Goal: Task Accomplishment & Management: Manage account settings

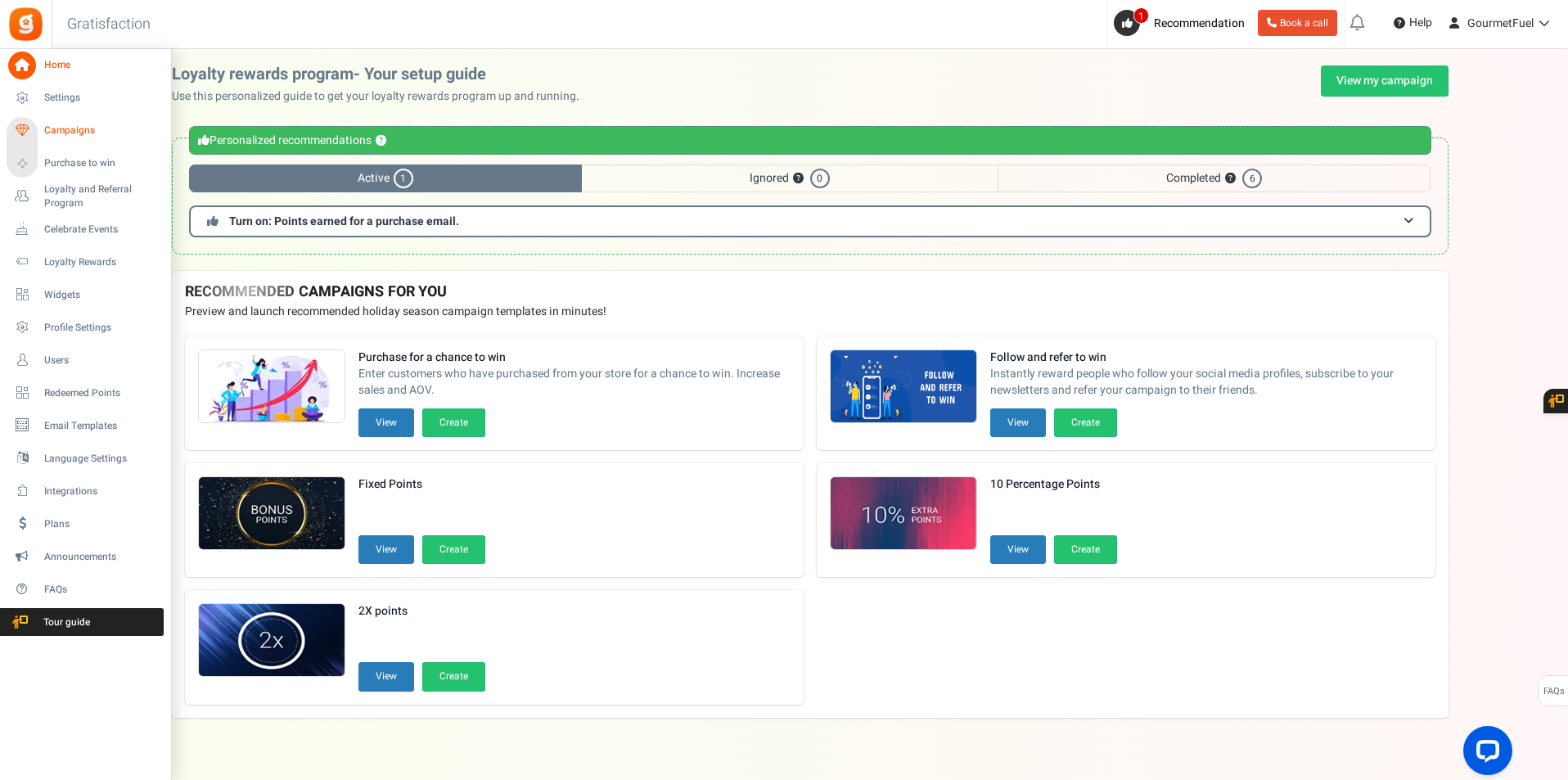
click at [47, 129] on span "Campaigns" at bounding box center [101, 131] width 115 height 14
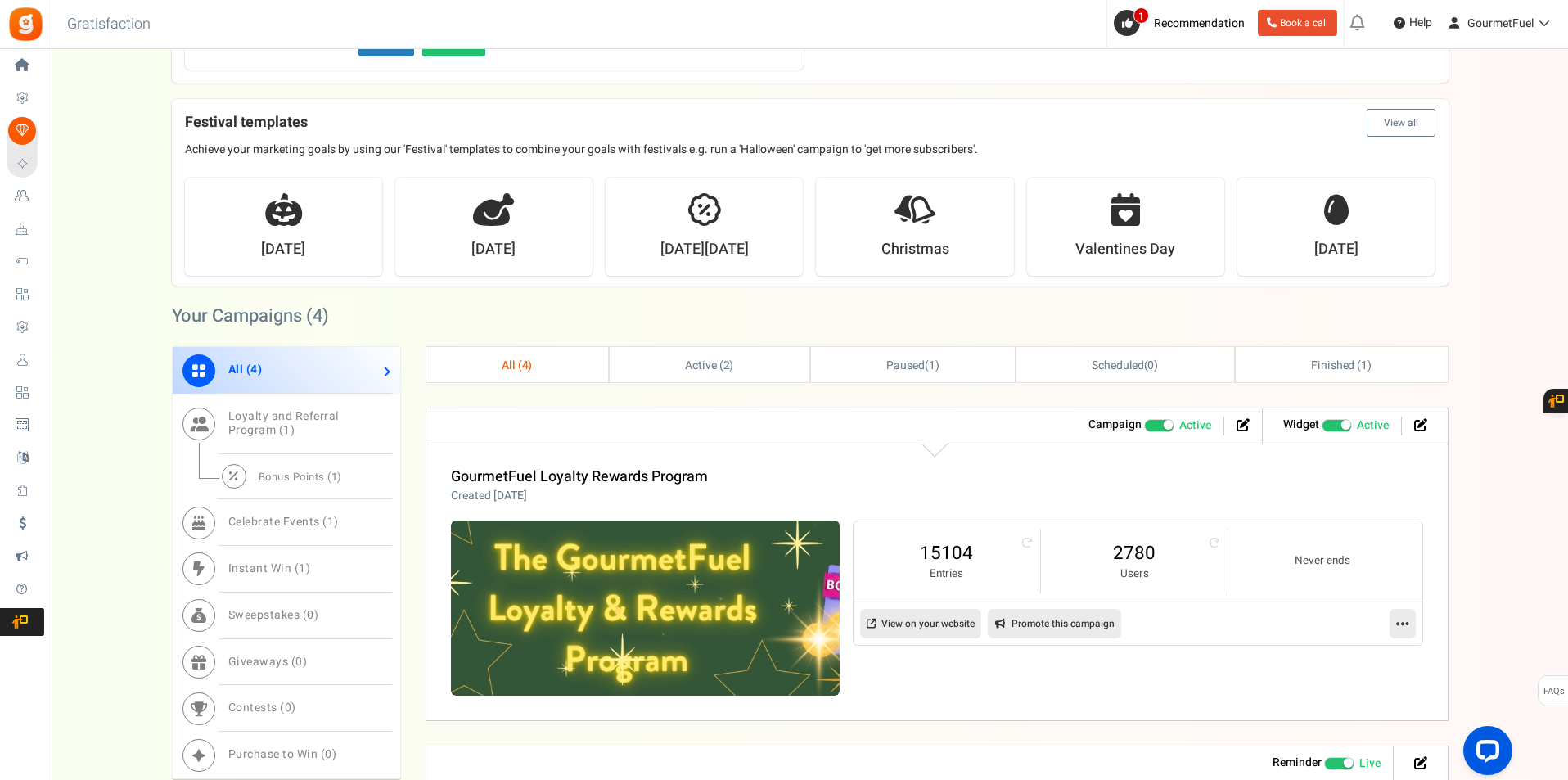
scroll to position [491, 0]
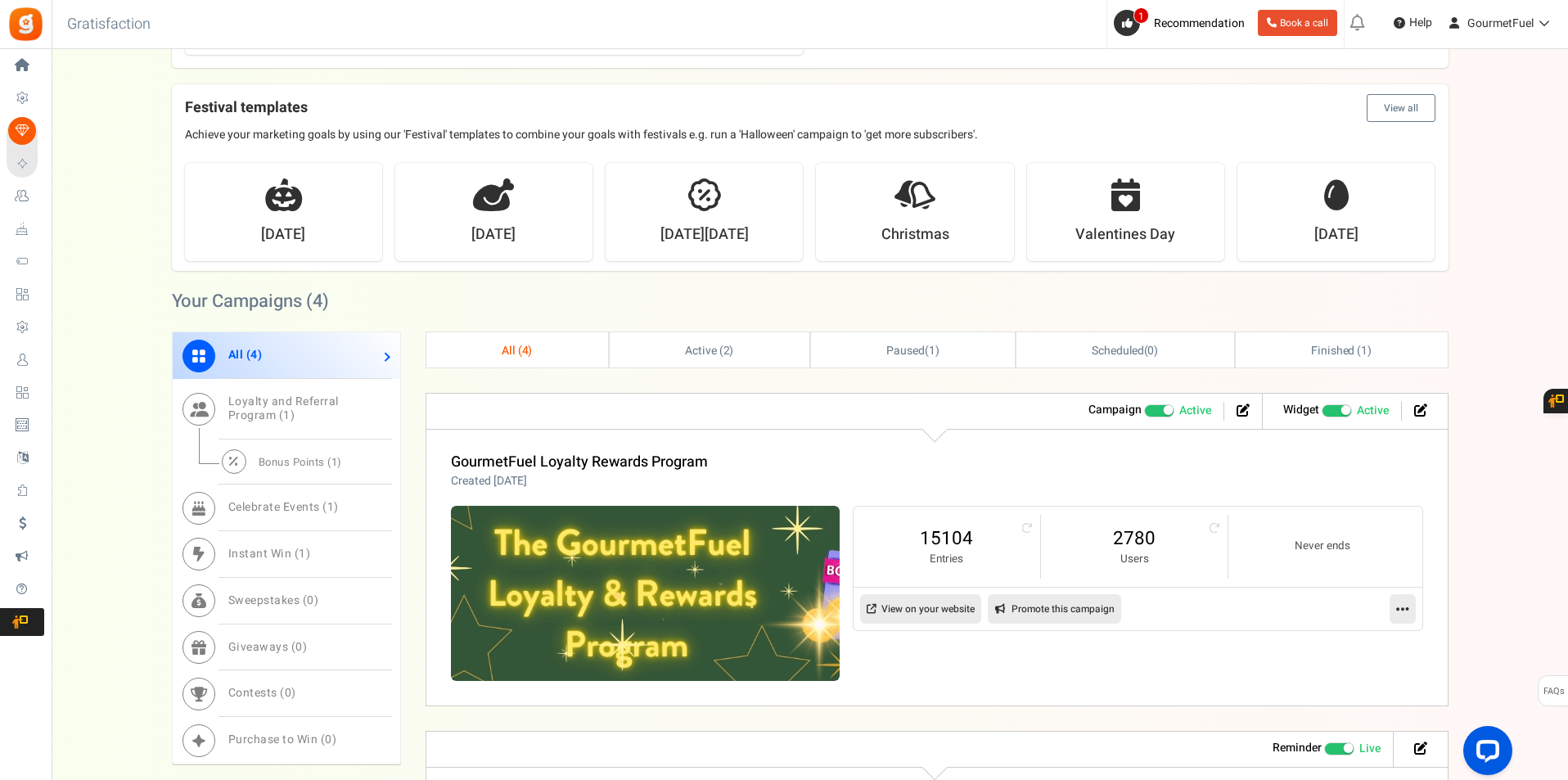
click at [604, 583] on img at bounding box center [645, 592] width 388 height 175
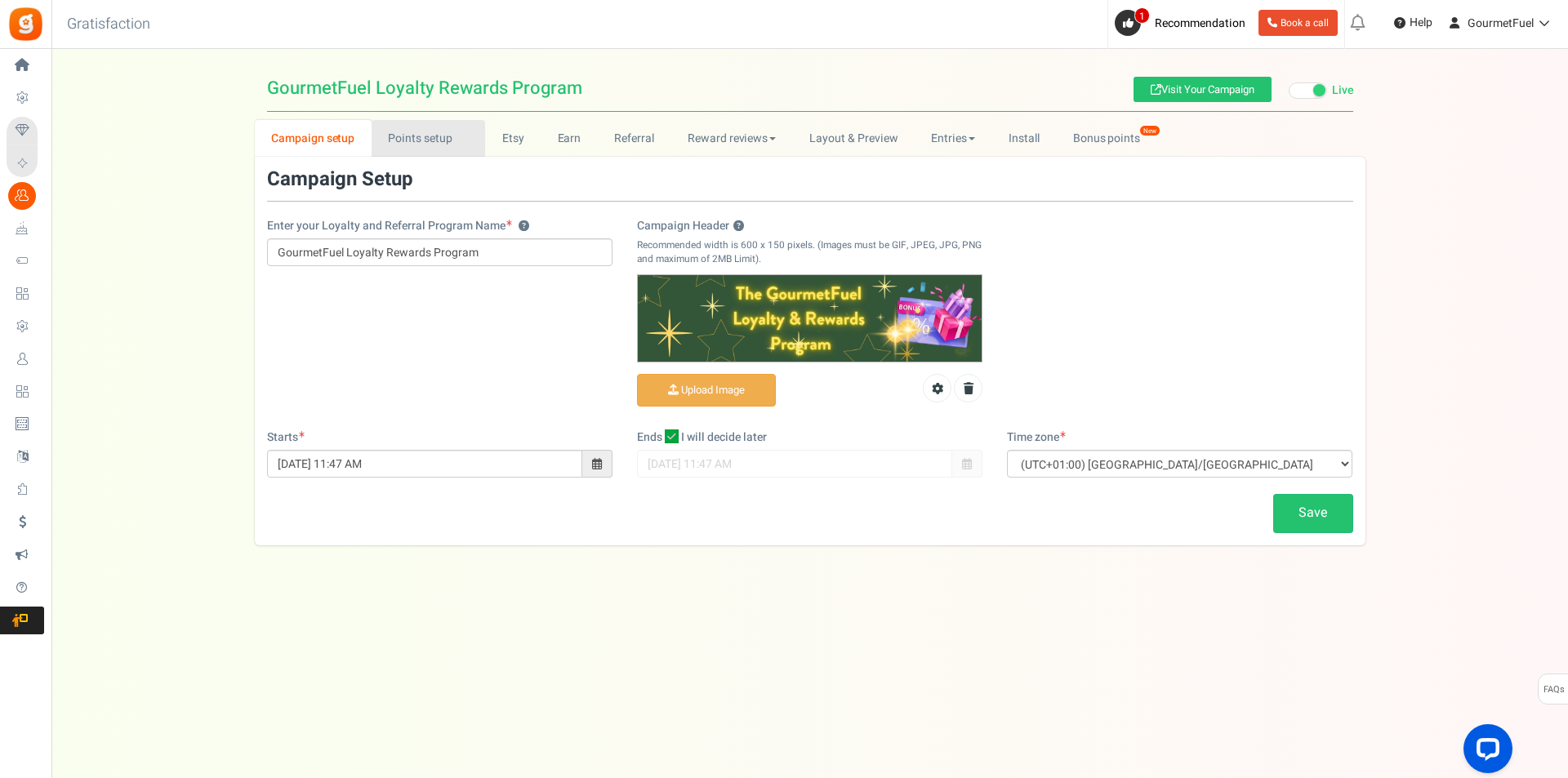
click at [442, 143] on link "Points setup New" at bounding box center [428, 138] width 113 height 37
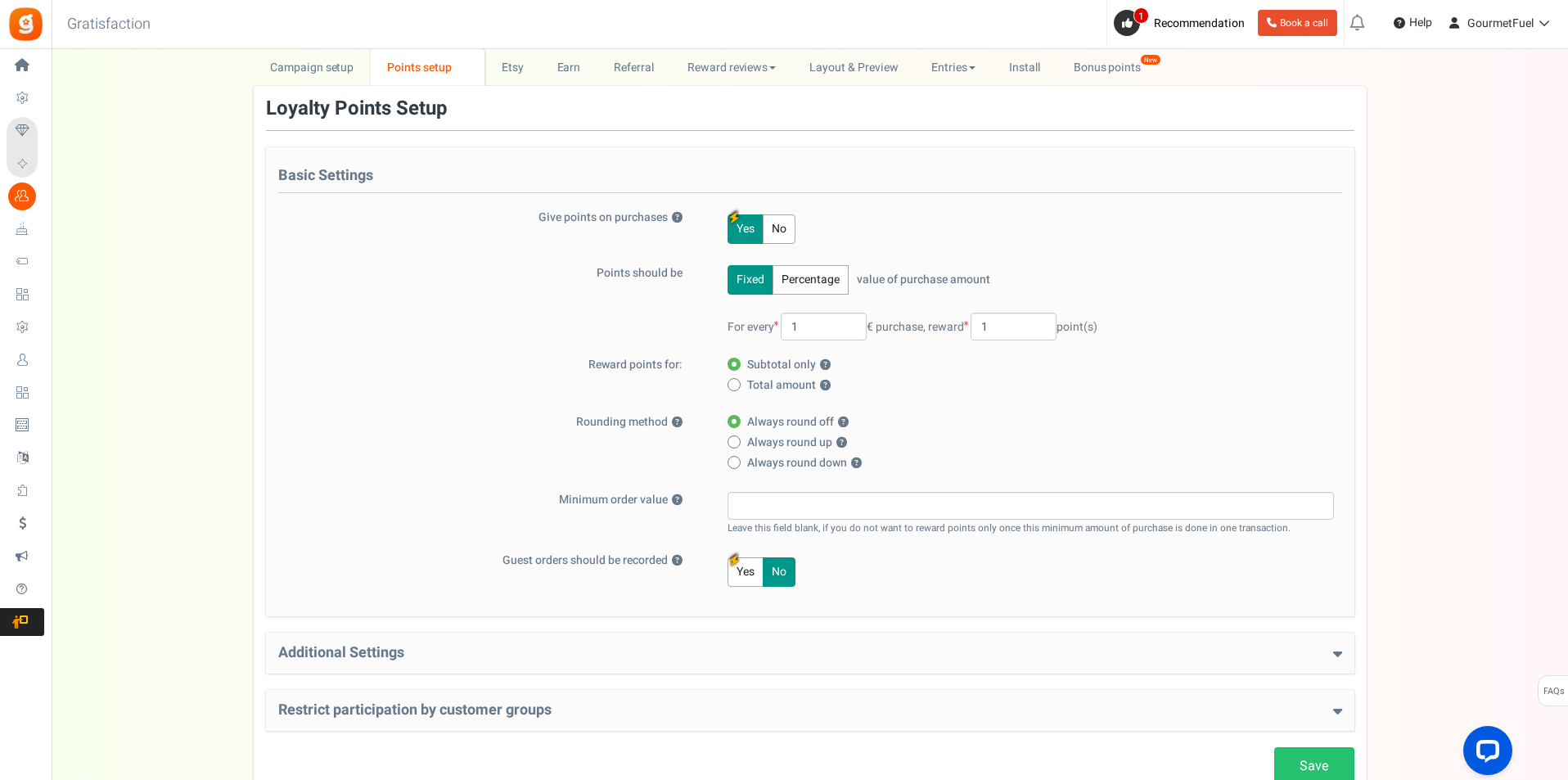
scroll to position [189, 0]
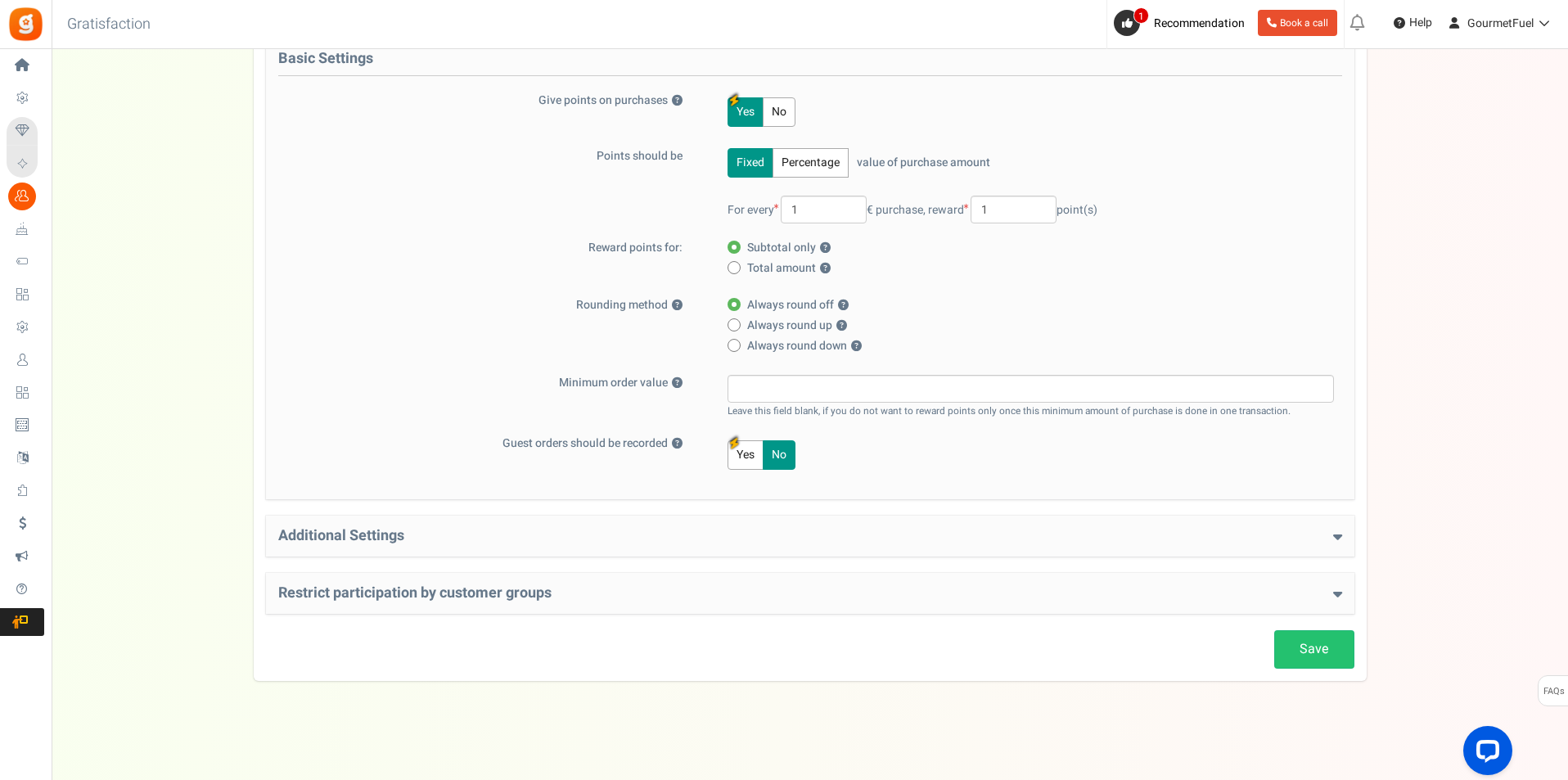
click at [465, 573] on div "Restrict participation by customer groups Restrict customer groups from partici…" at bounding box center [810, 593] width 1088 height 41
click at [464, 596] on h4 "Restrict participation by customer groups" at bounding box center [810, 593] width 1064 height 16
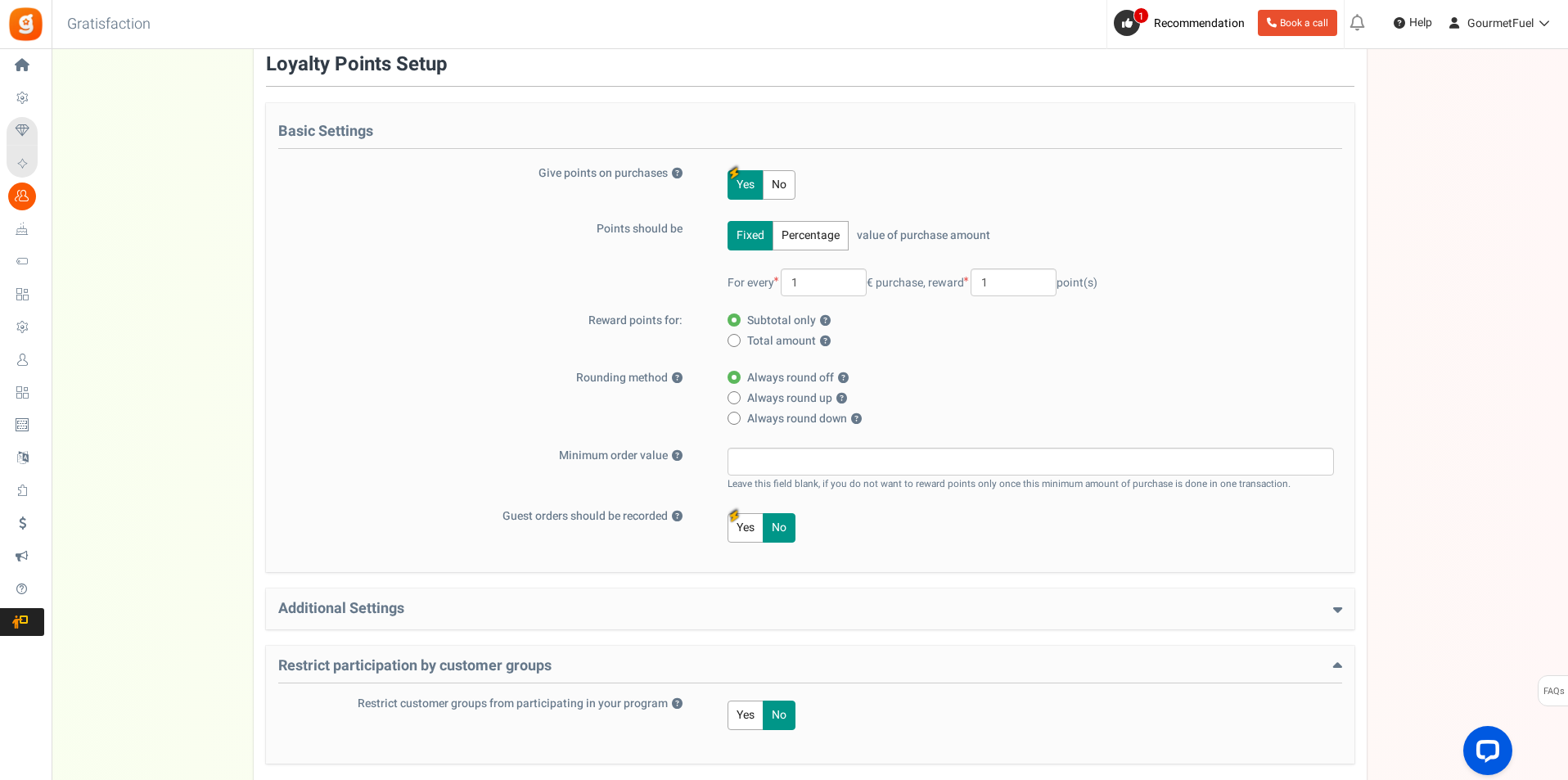
scroll to position [0, 0]
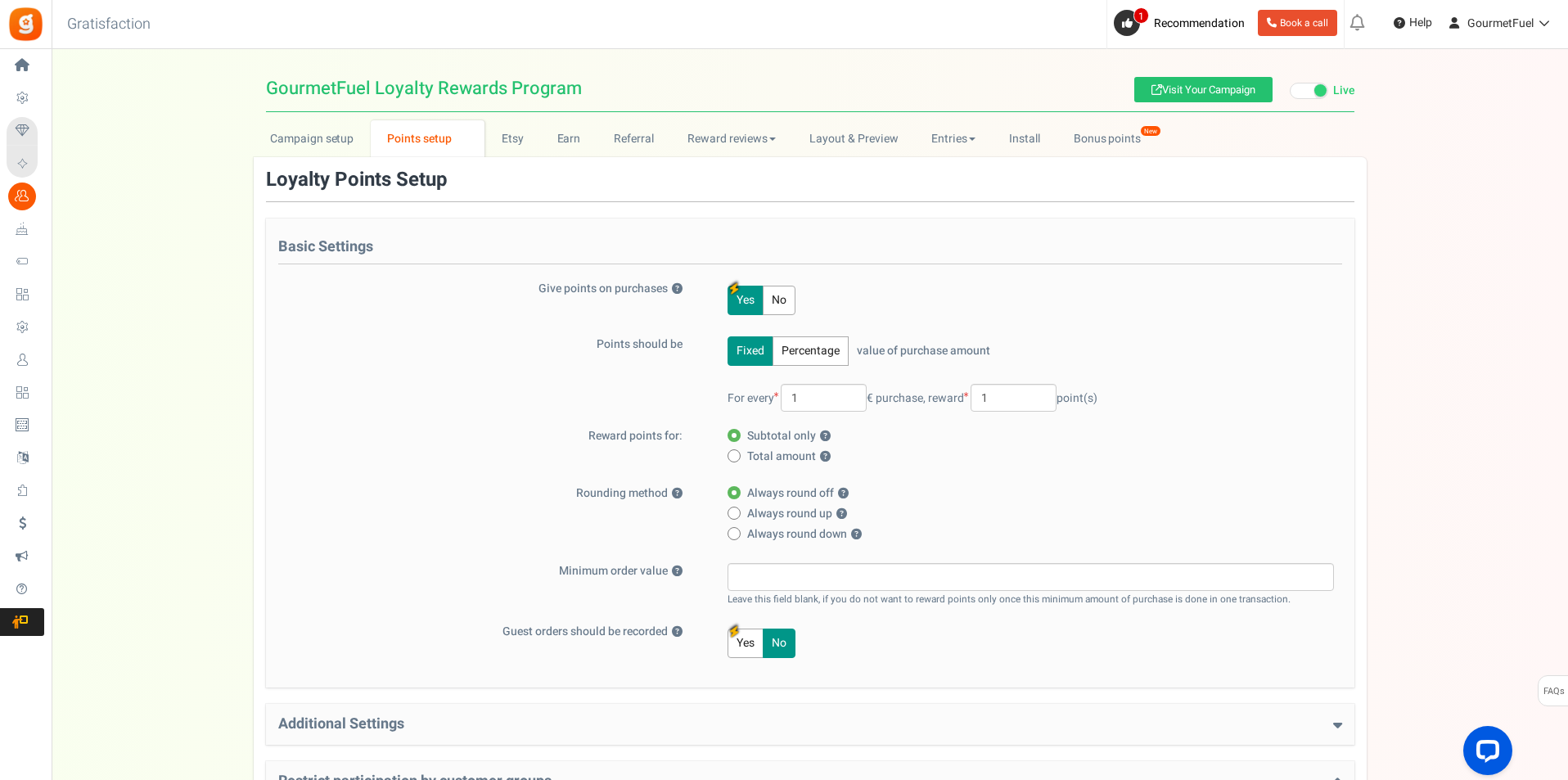
click at [363, 239] on h4 "Basic Settings" at bounding box center [810, 251] width 1064 height 25
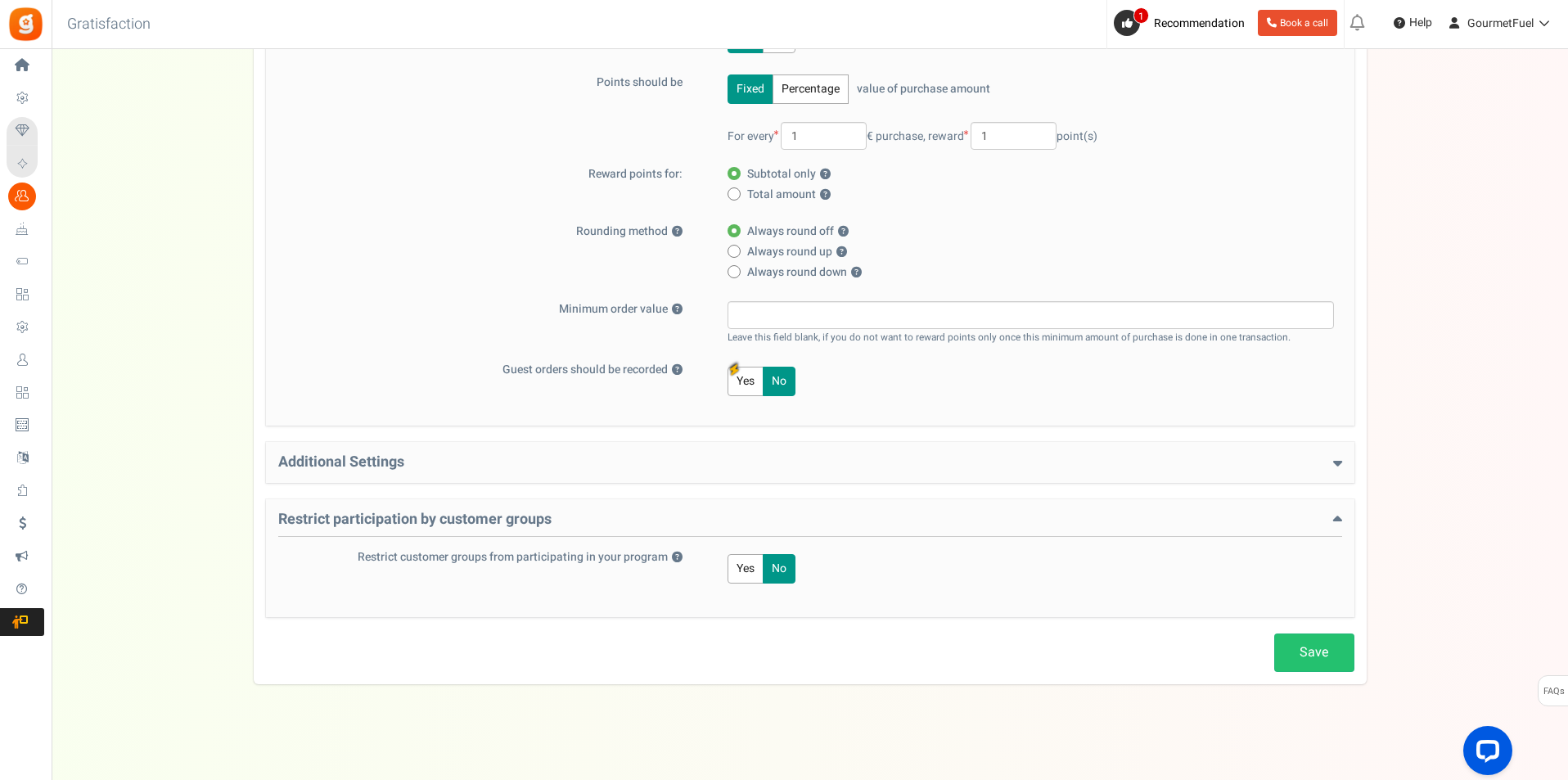
scroll to position [265, 0]
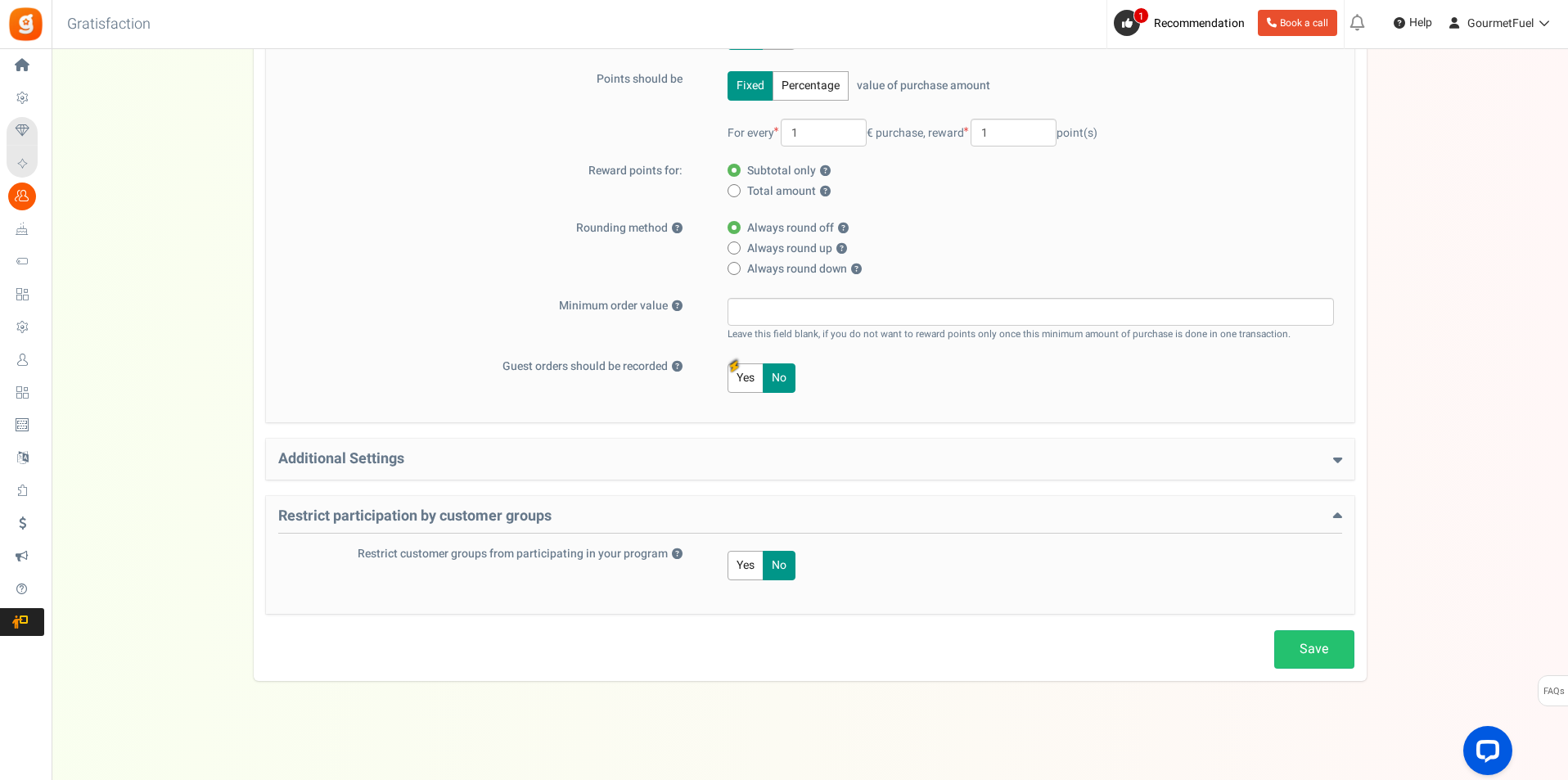
click at [400, 522] on h4 "Restrict participation by customer groups" at bounding box center [810, 520] width 1064 height 25
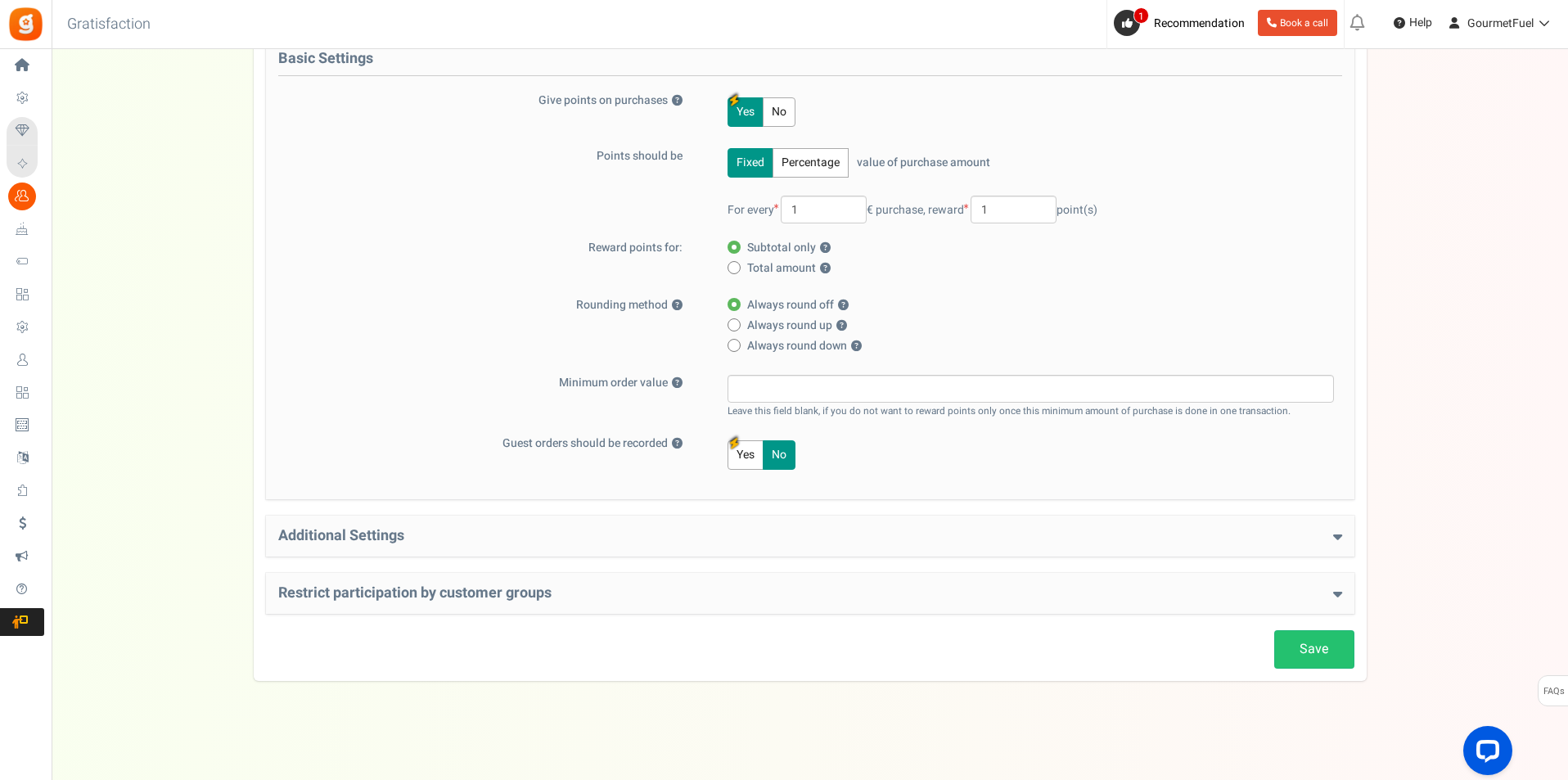
scroll to position [189, 0]
click at [577, 595] on h4 "Restrict participation by customer groups" at bounding box center [810, 593] width 1064 height 16
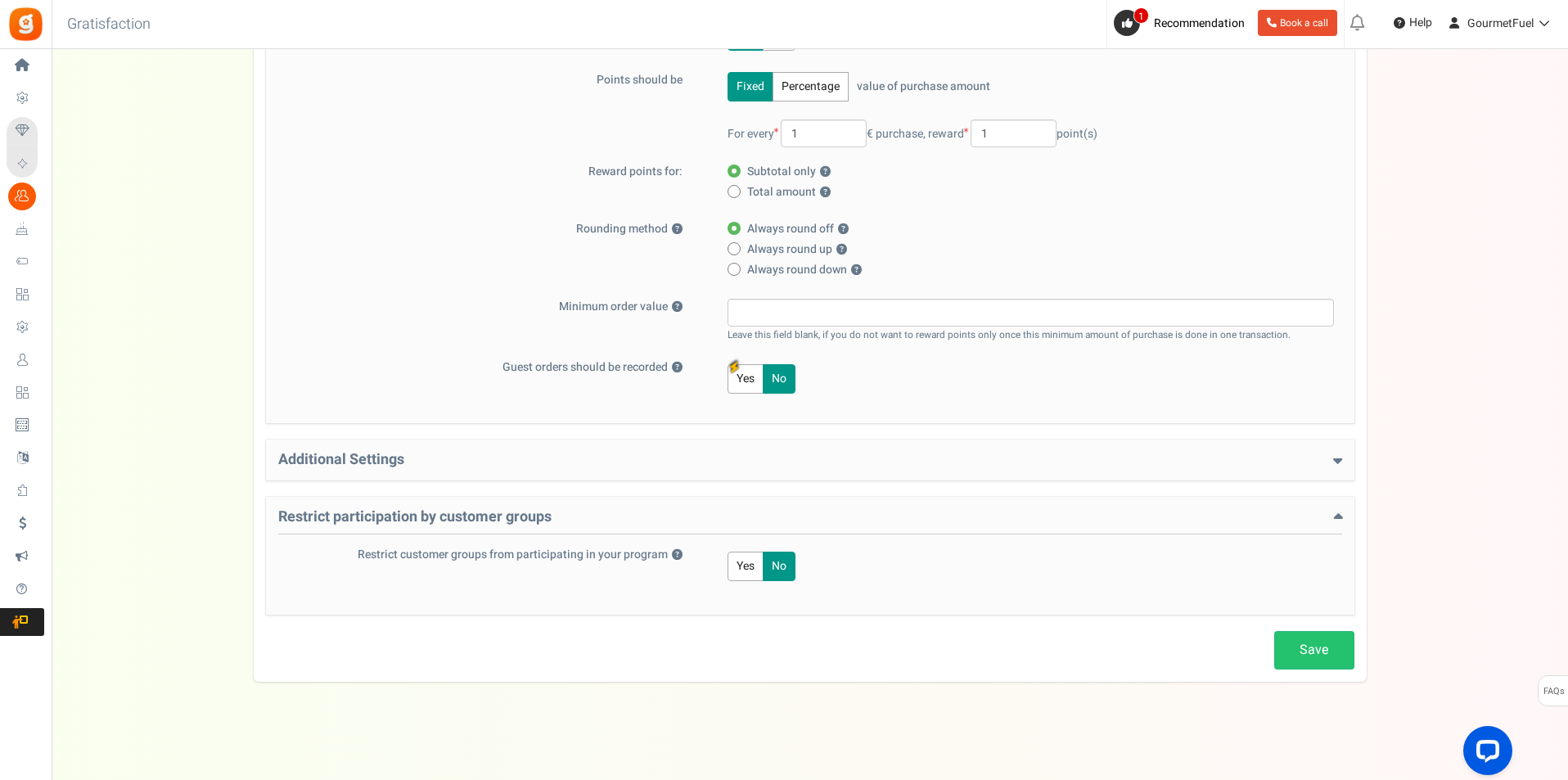
scroll to position [265, 0]
drag, startPoint x: 741, startPoint y: 555, endPoint x: 778, endPoint y: 497, distance: 68.8
click at [742, 555] on button "Yes" at bounding box center [746, 566] width 36 height 29
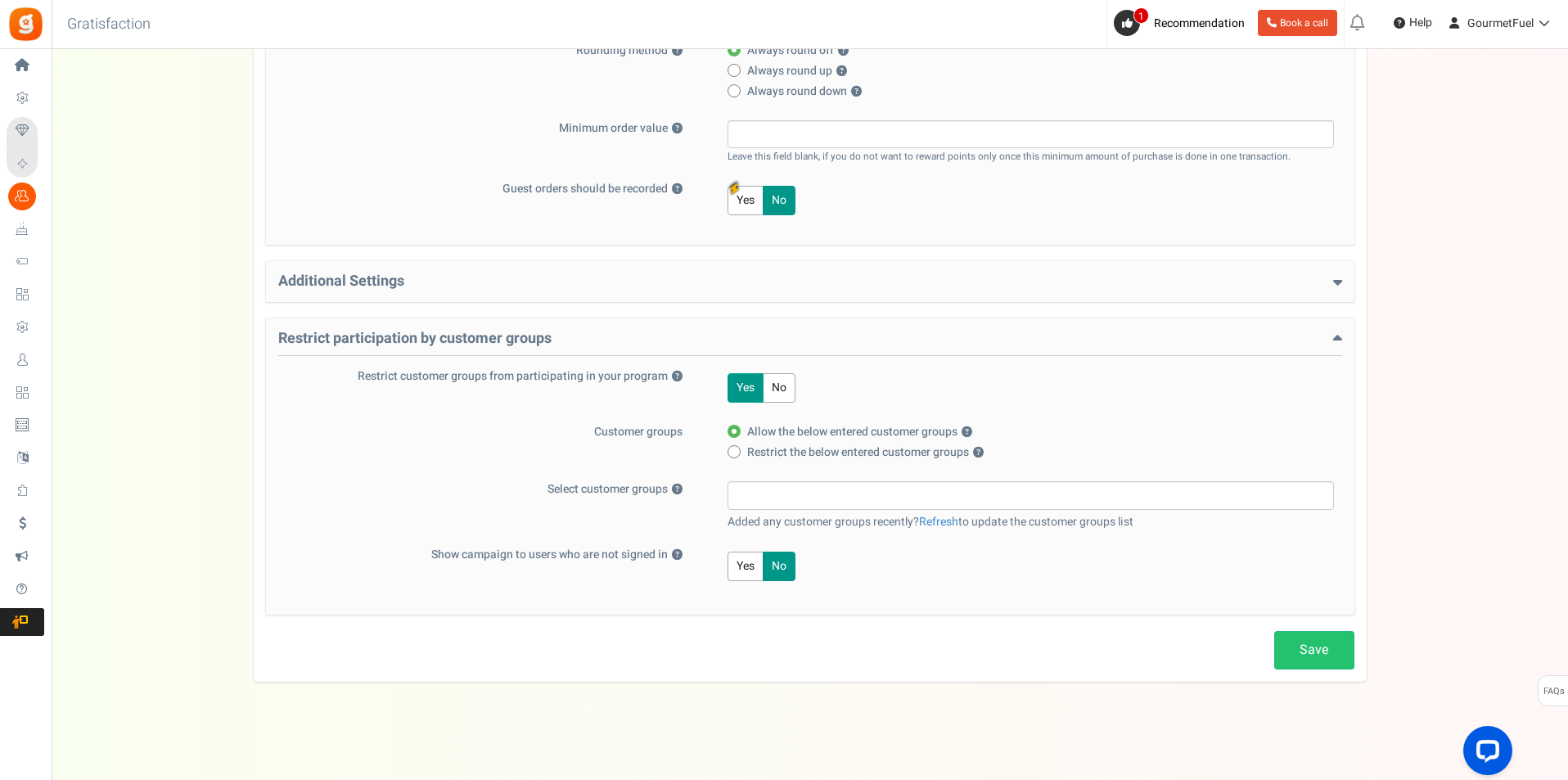
scroll to position [443, 0]
click at [907, 491] on input "search" at bounding box center [1031, 494] width 597 height 18
click at [945, 602] on div "Restrict participation by customer groups Restrict customer groups from partici…" at bounding box center [810, 466] width 1088 height 296
click at [943, 525] on link "Refresh" at bounding box center [939, 521] width 40 height 17
click at [1086, 430] on label "Allow the below entered customer groups ?" at bounding box center [1026, 430] width 597 height 16
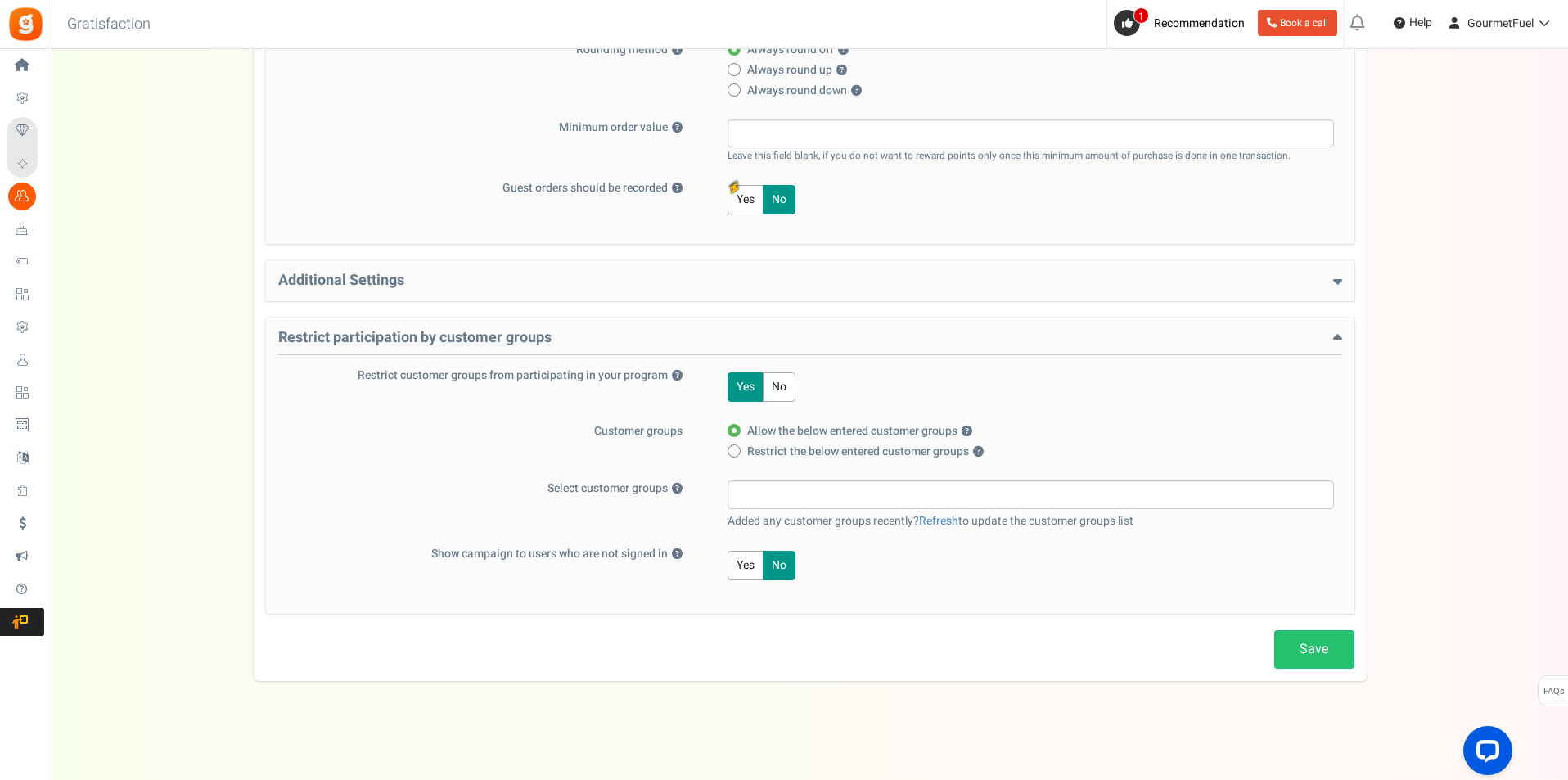
click at [738, 430] on input "Allow the below entered customer groups ?" at bounding box center [733, 431] width 10 height 10
click at [921, 498] on input "search" at bounding box center [1031, 494] width 597 height 18
click at [649, 632] on div "Save" at bounding box center [810, 649] width 1088 height 39
click at [958, 337] on h4 "Restrict participation by customer groups" at bounding box center [810, 342] width 1064 height 25
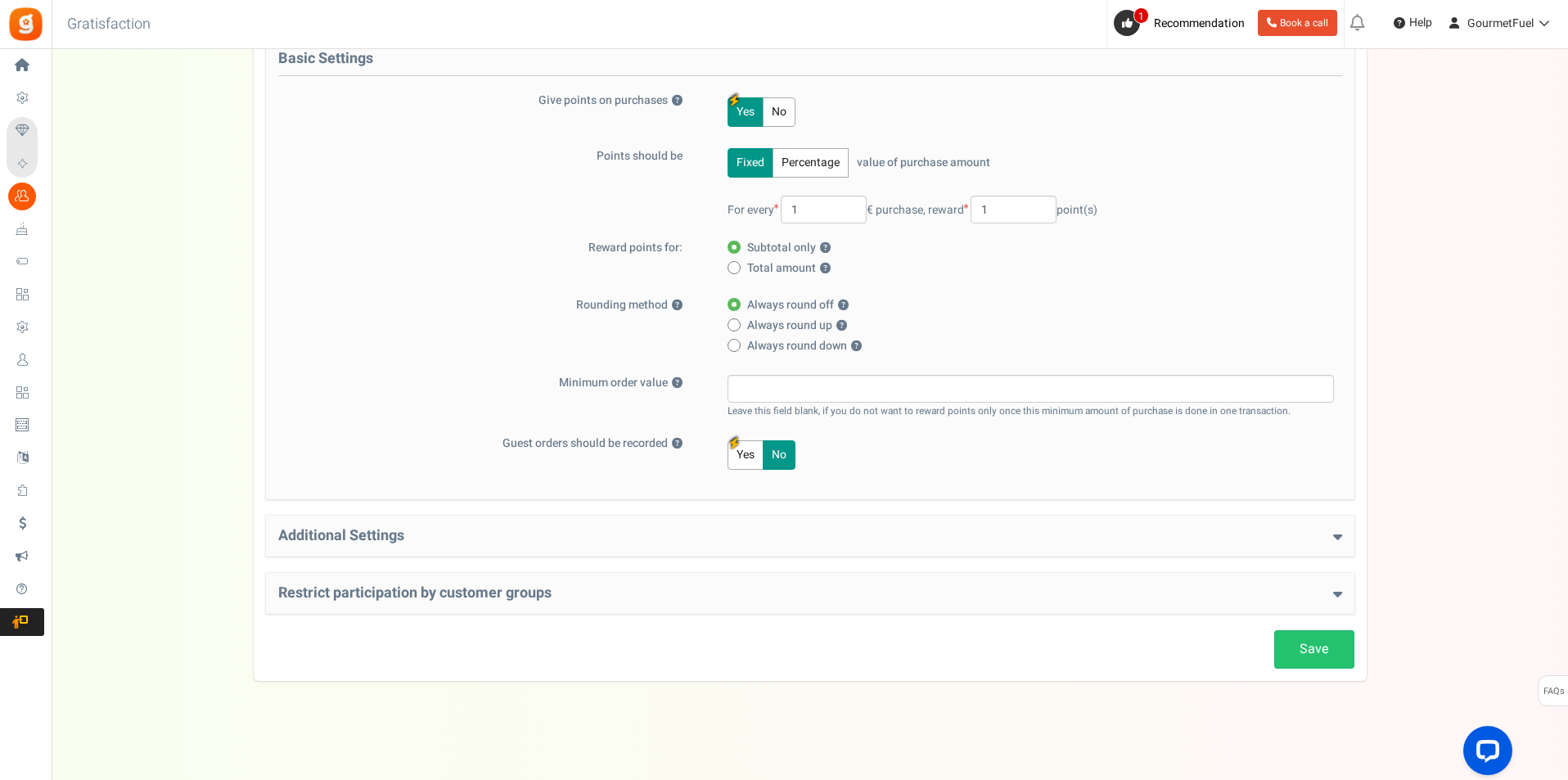
scroll to position [189, 0]
click at [938, 583] on div "Restrict participation by customer groups Restrict customer groups from partici…" at bounding box center [810, 593] width 1088 height 41
click at [938, 588] on h4 "Restrict participation by customer groups" at bounding box center [810, 593] width 1064 height 16
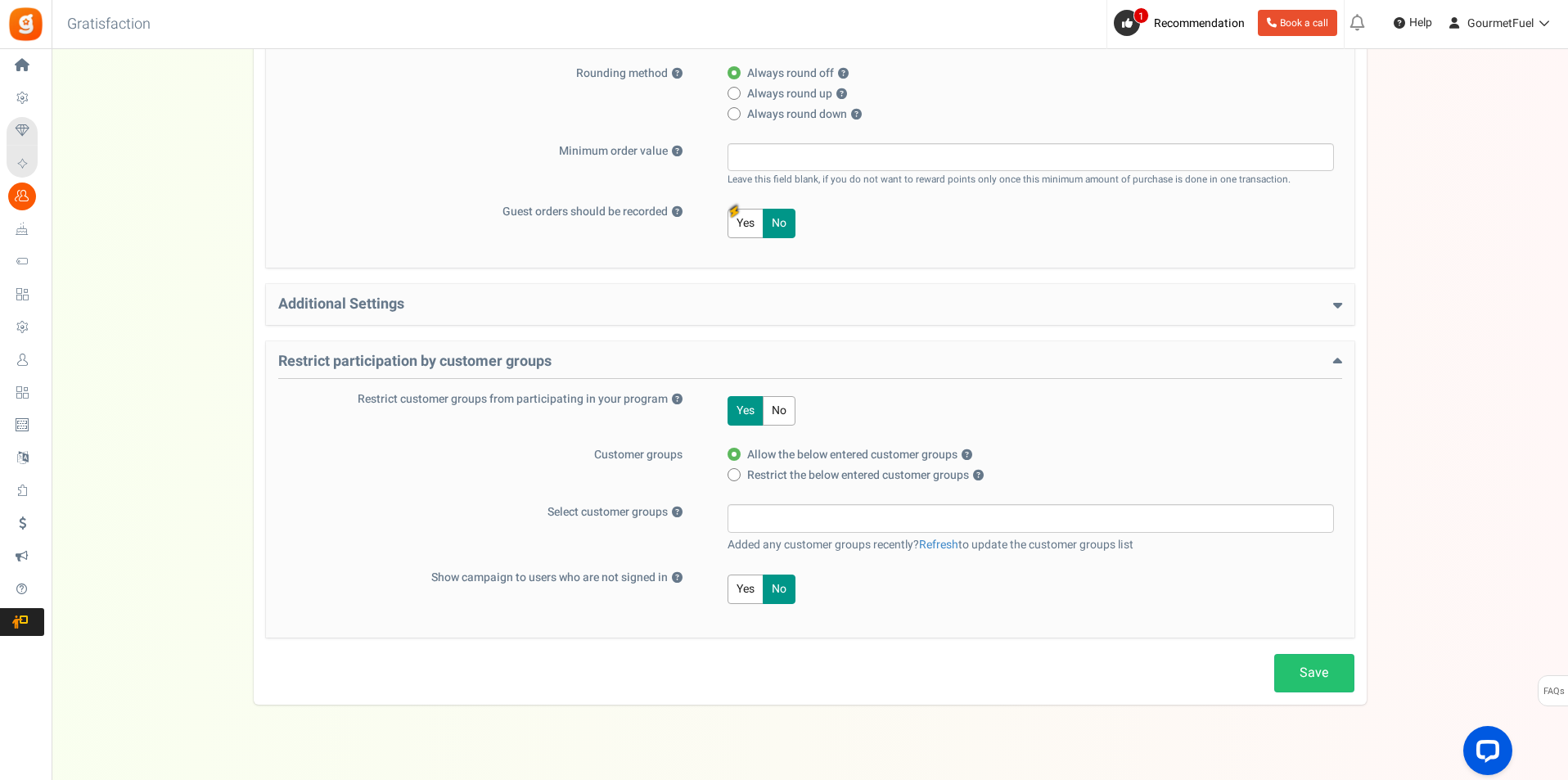
scroll to position [443, 0]
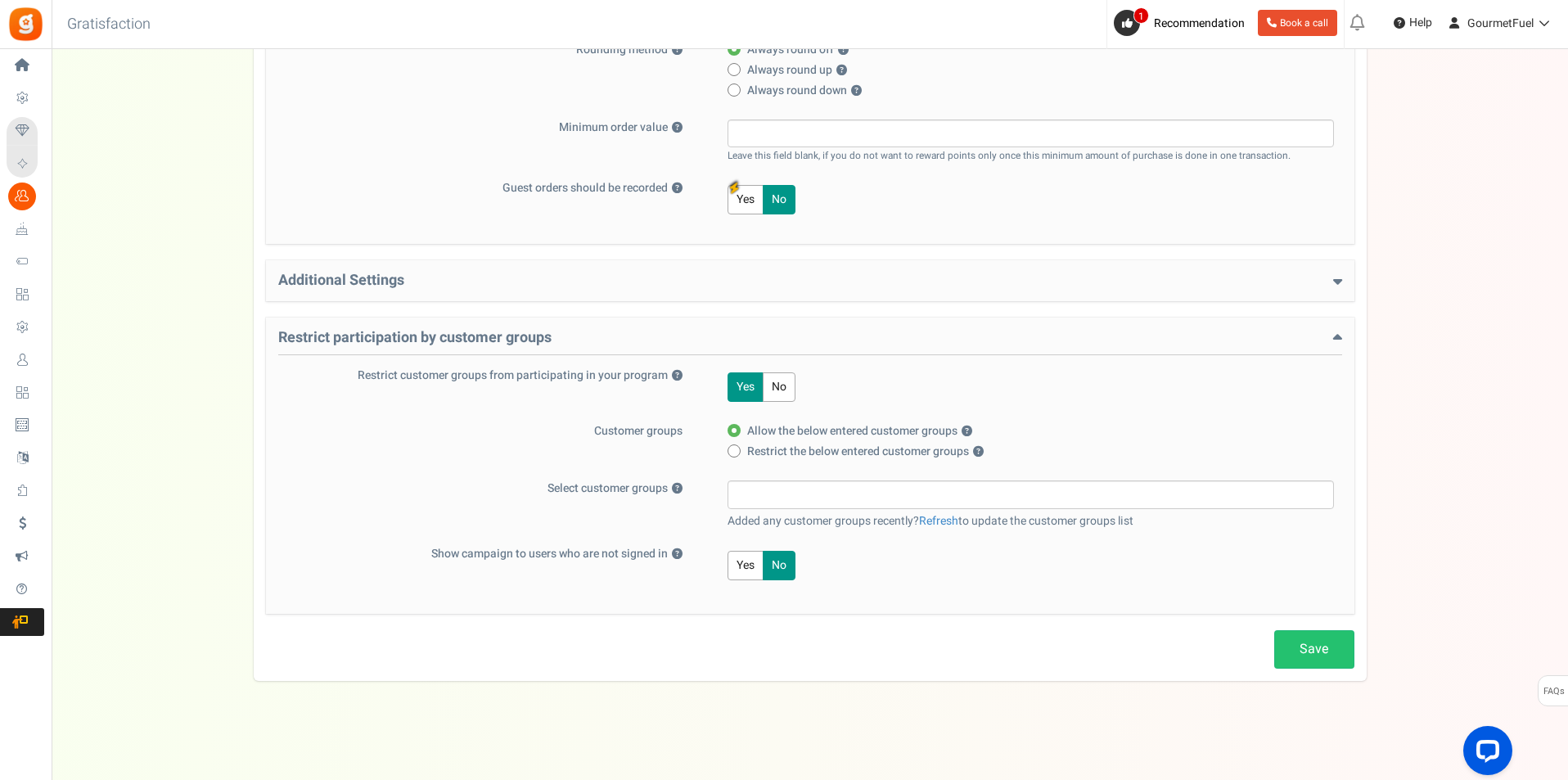
click at [934, 498] on input "search" at bounding box center [1031, 494] width 597 height 18
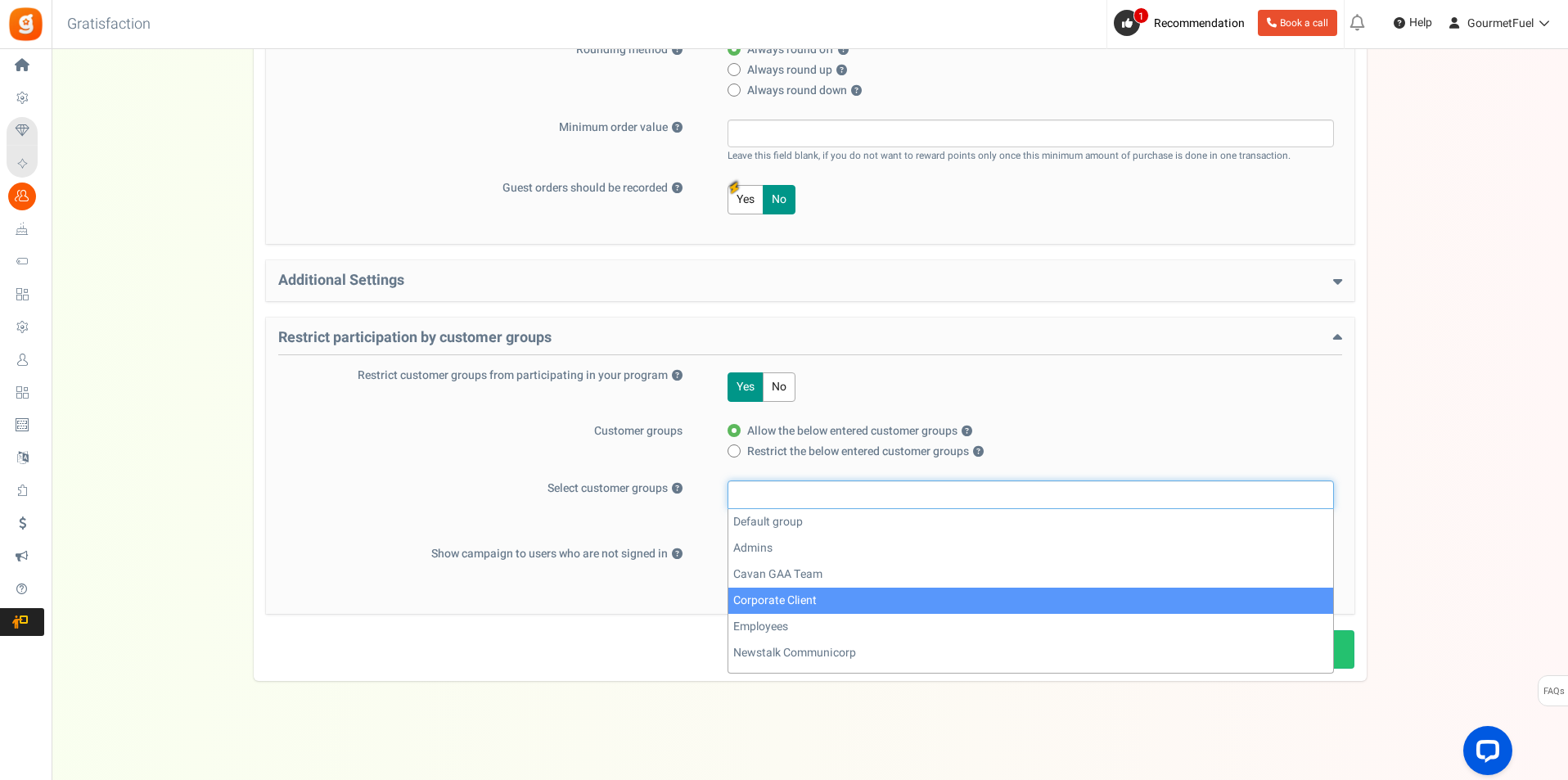
click at [1402, 412] on div "Campaign setup Points setup New Etsy Earn Referral Reward reviews WOO LOOX [DOM…" at bounding box center [809, 179] width 1516 height 1004
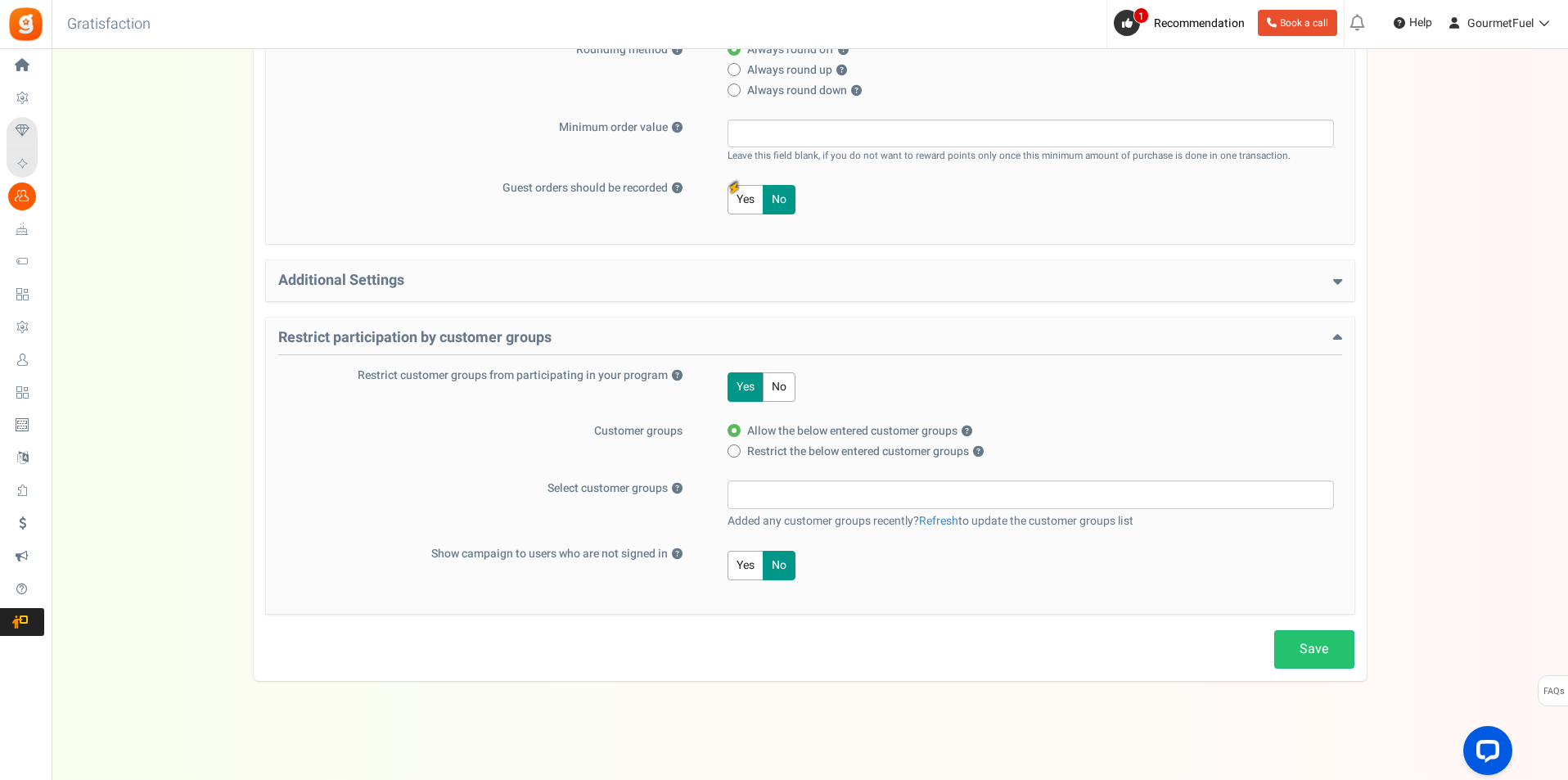
click at [783, 388] on button "No" at bounding box center [779, 387] width 33 height 29
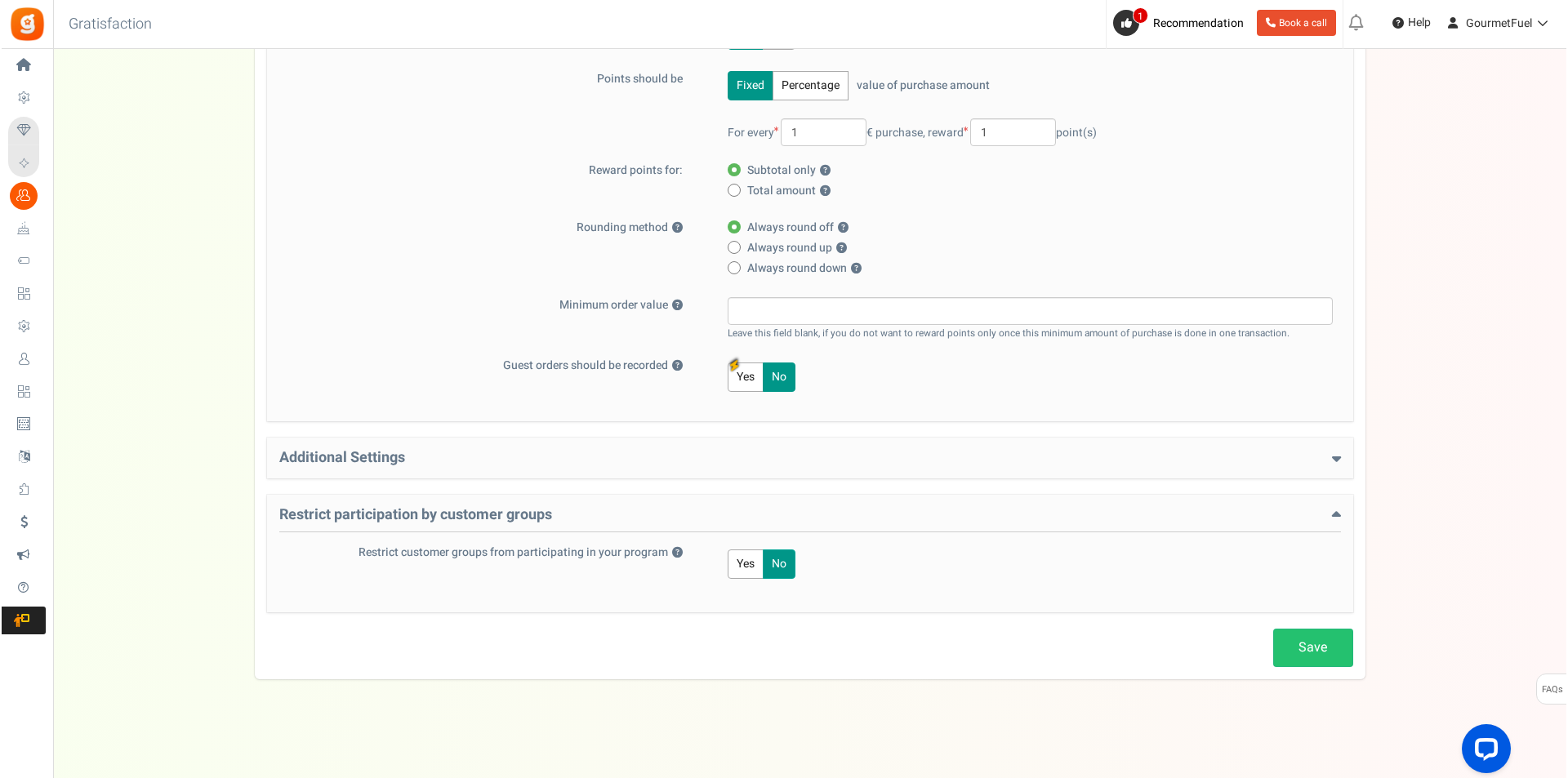
scroll to position [0, 0]
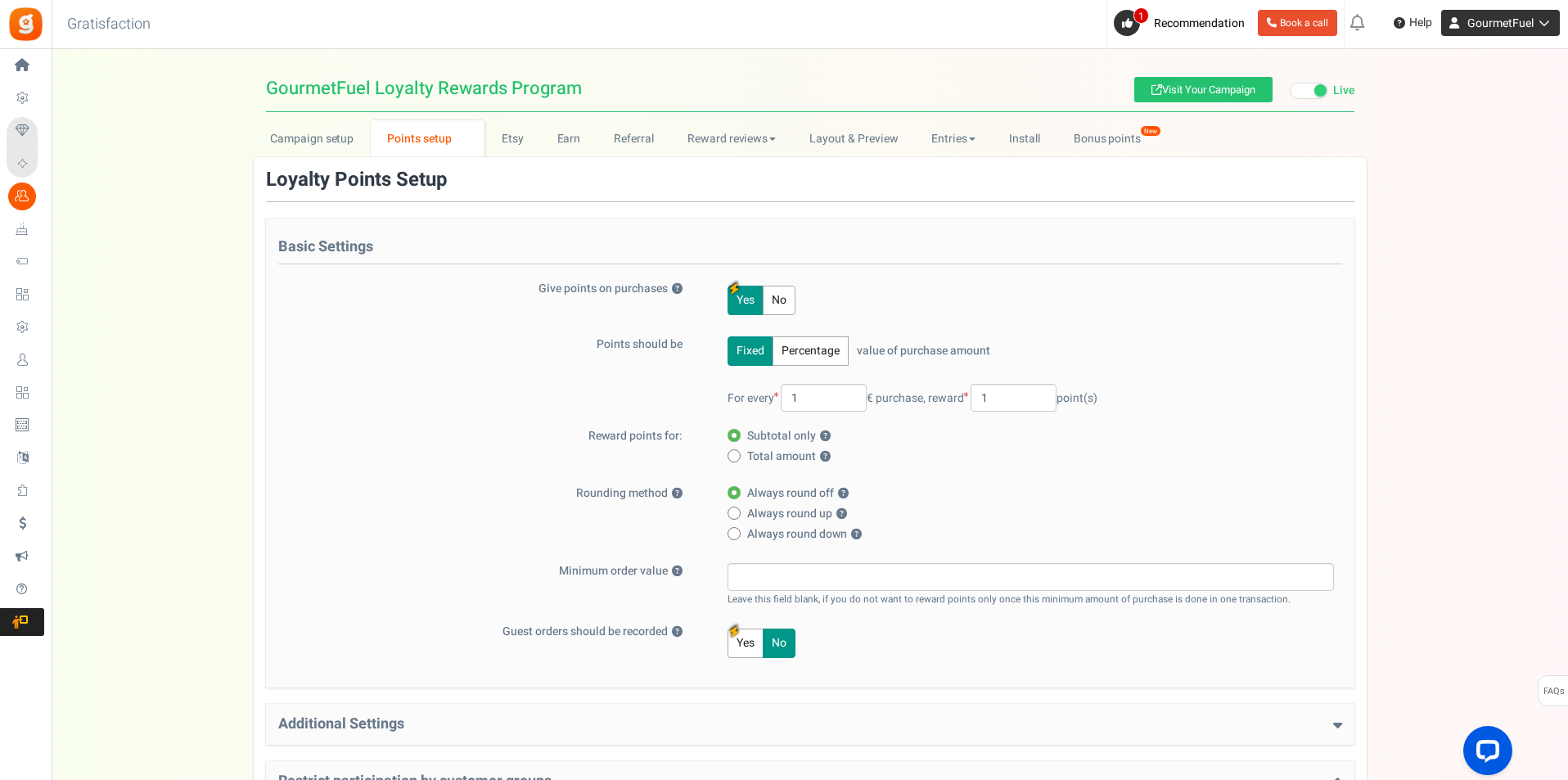
click at [1529, 24] on span "GourmetFuel" at bounding box center [1500, 23] width 66 height 17
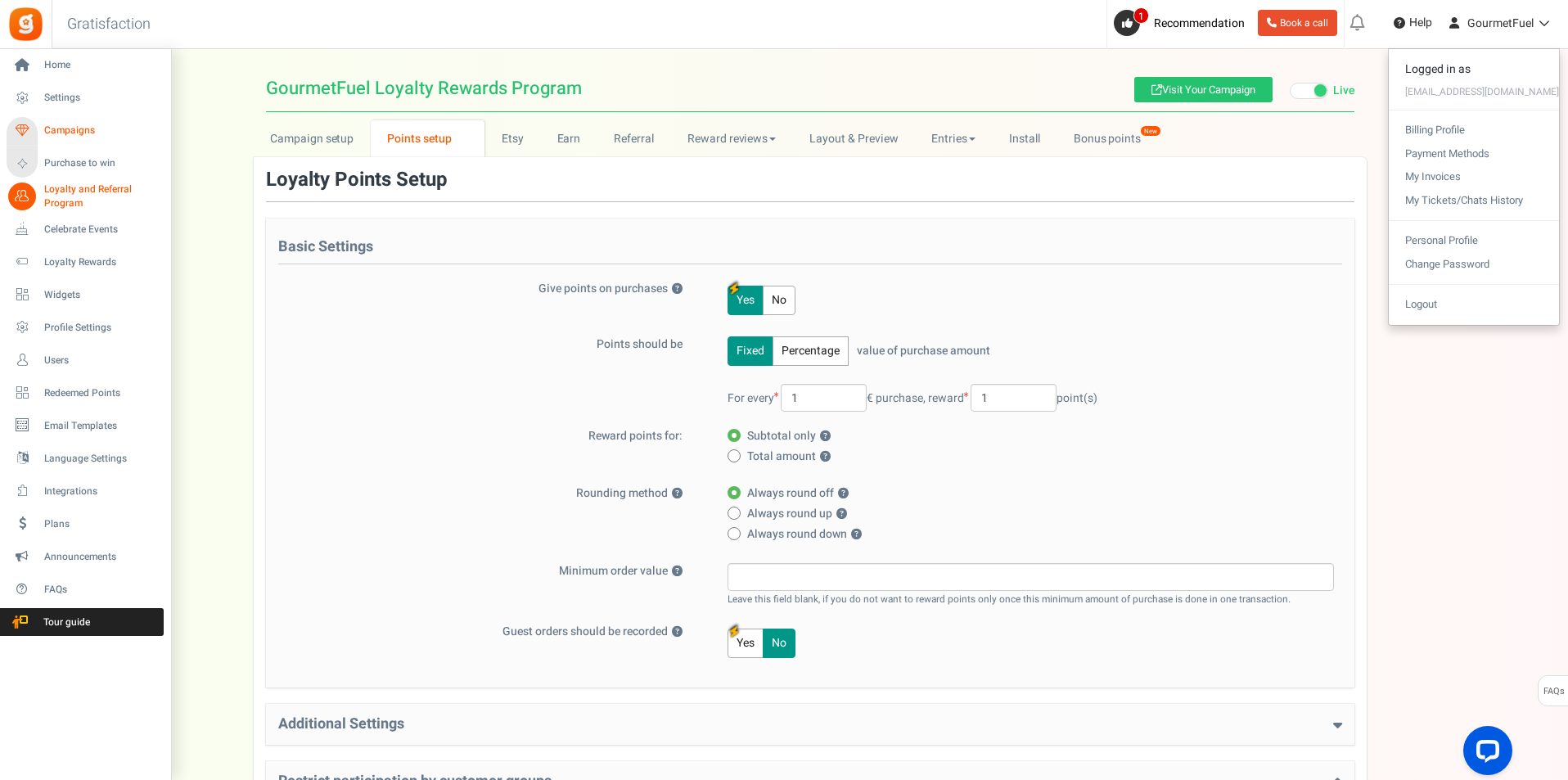
click at [70, 129] on span "Campaigns" at bounding box center [101, 131] width 115 height 14
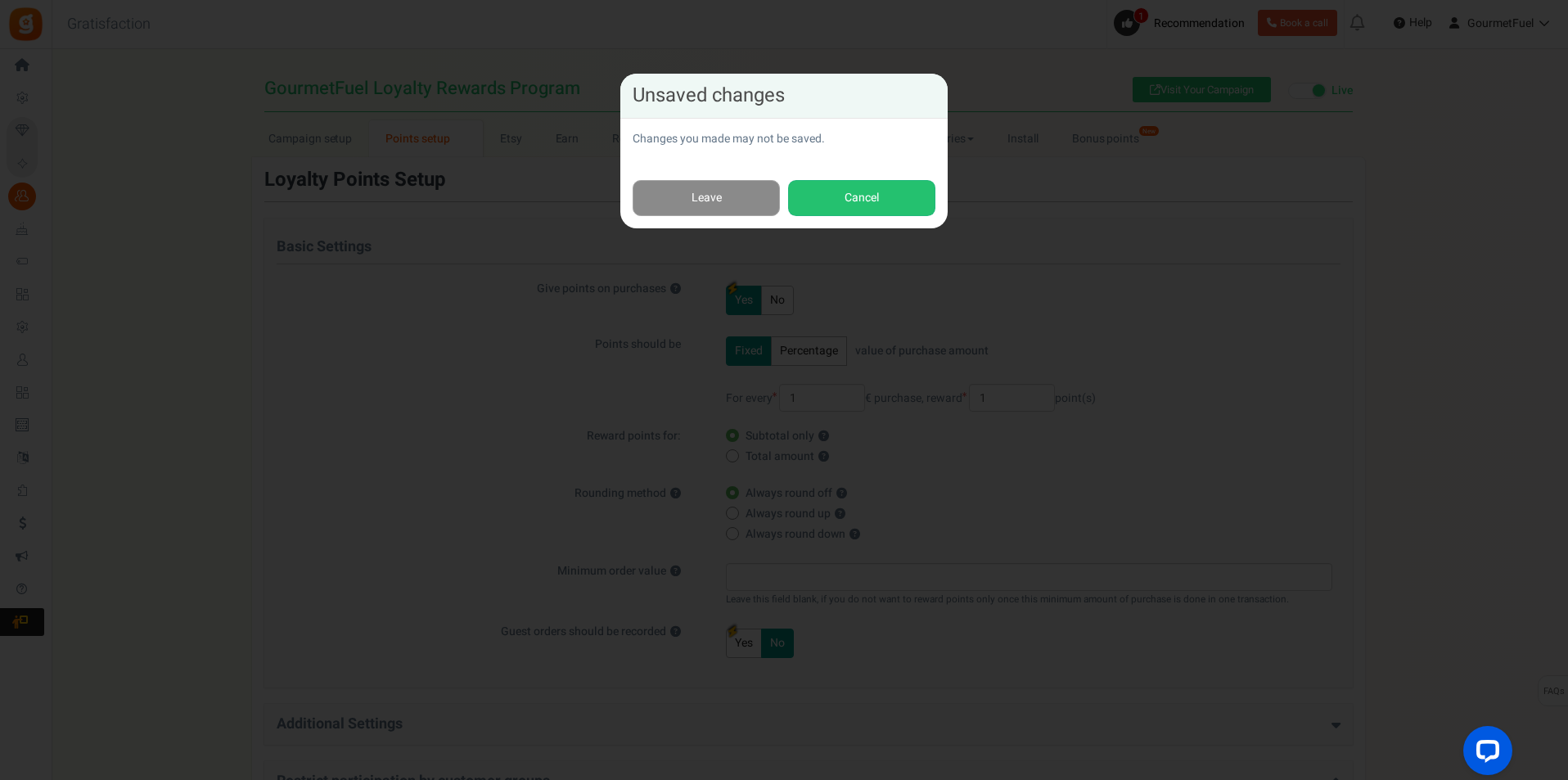
click at [747, 204] on link "Leave" at bounding box center [706, 198] width 147 height 37
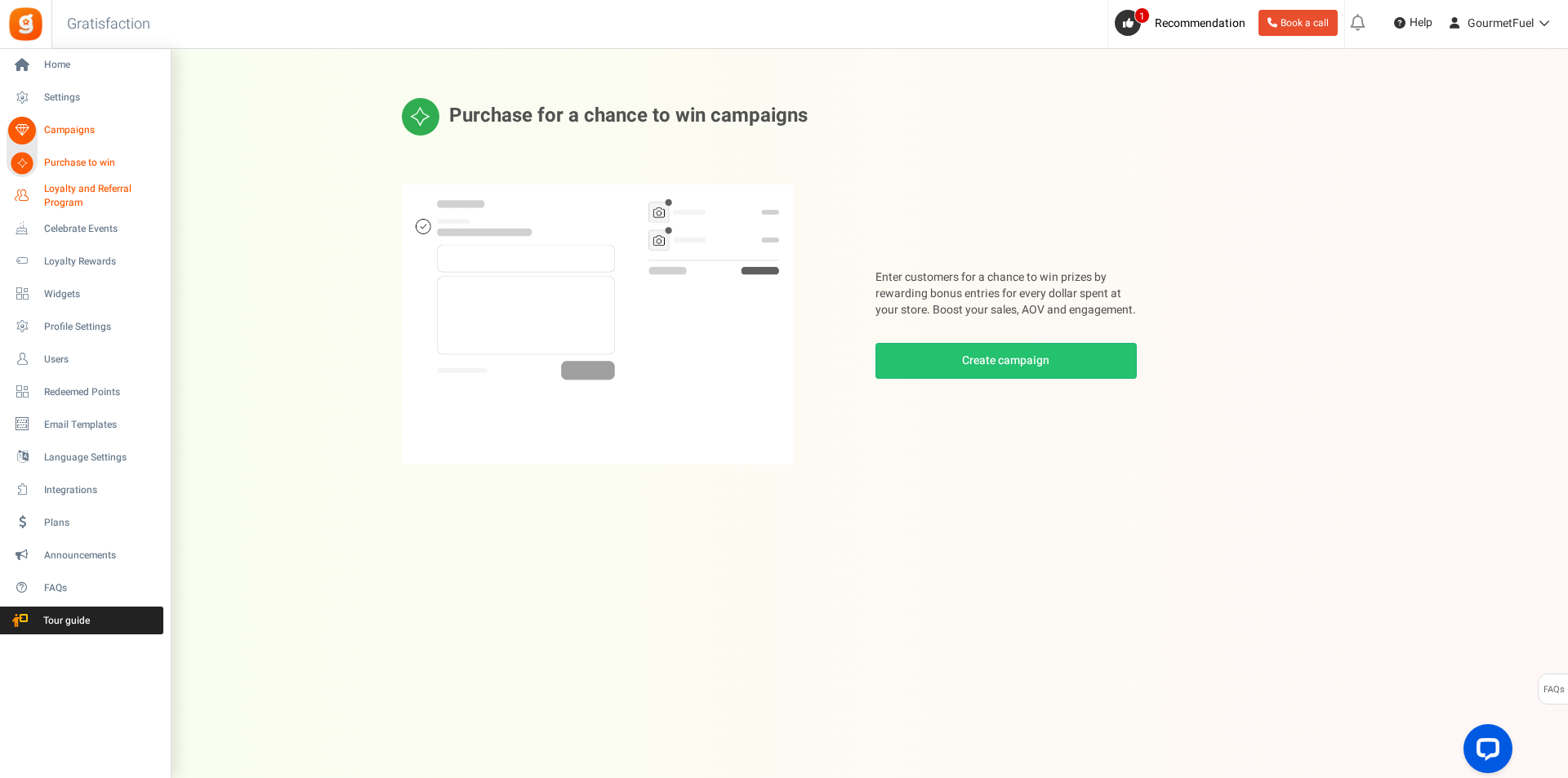
click at [70, 192] on span "Loyalty and Referral Program" at bounding box center [103, 196] width 119 height 27
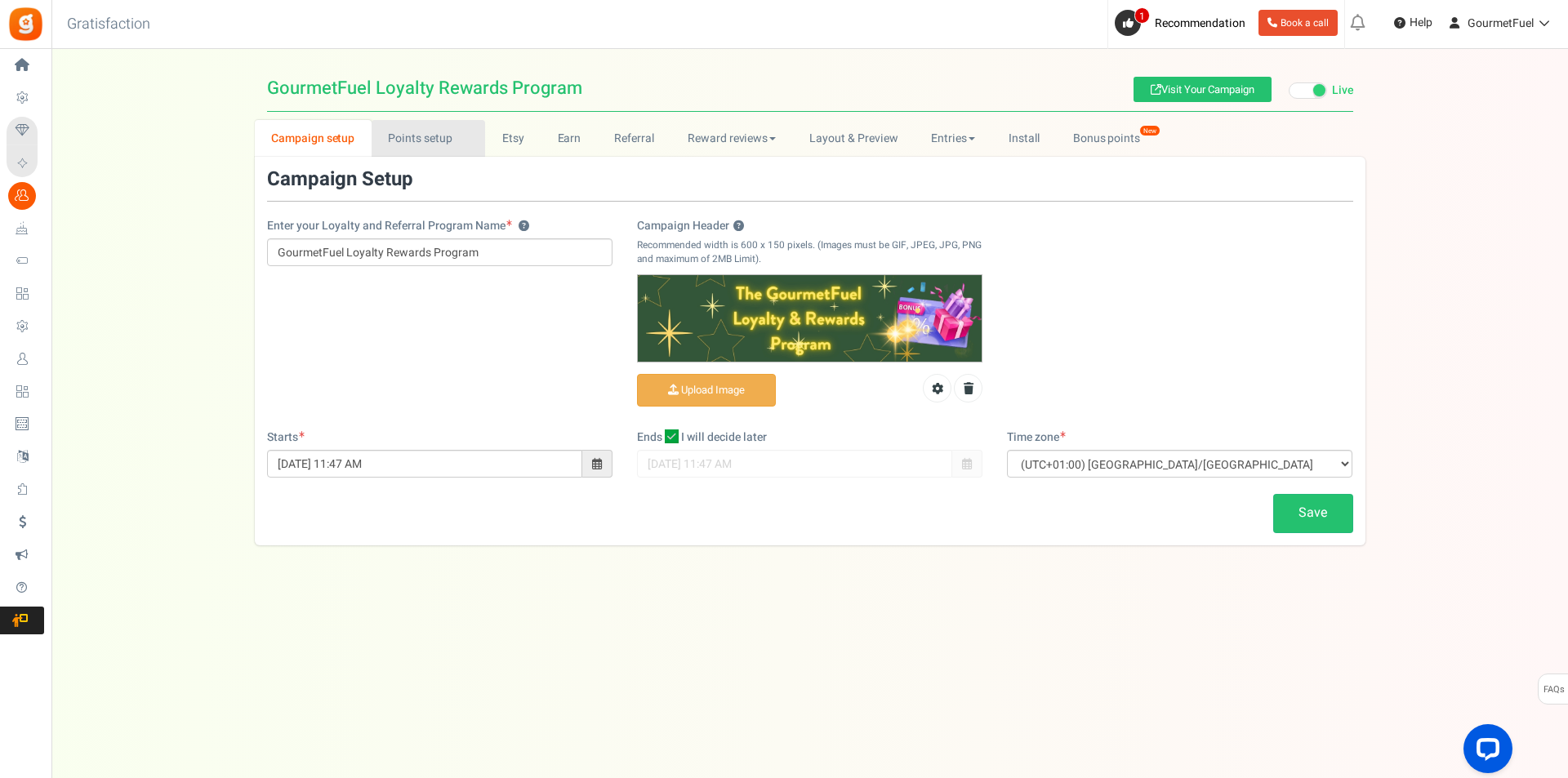
click at [430, 150] on link "Points setup New" at bounding box center [428, 138] width 113 height 37
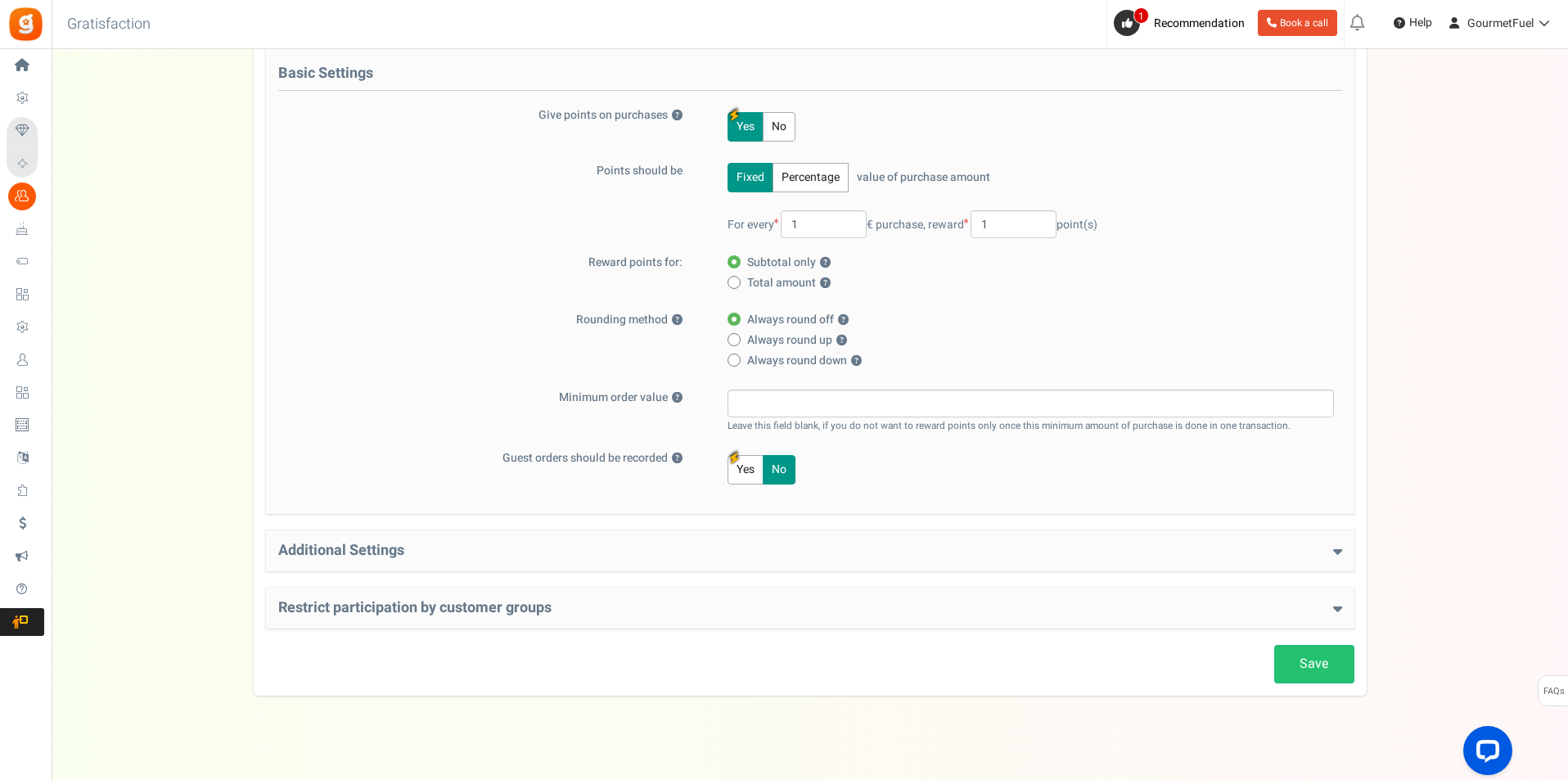
scroll to position [189, 0]
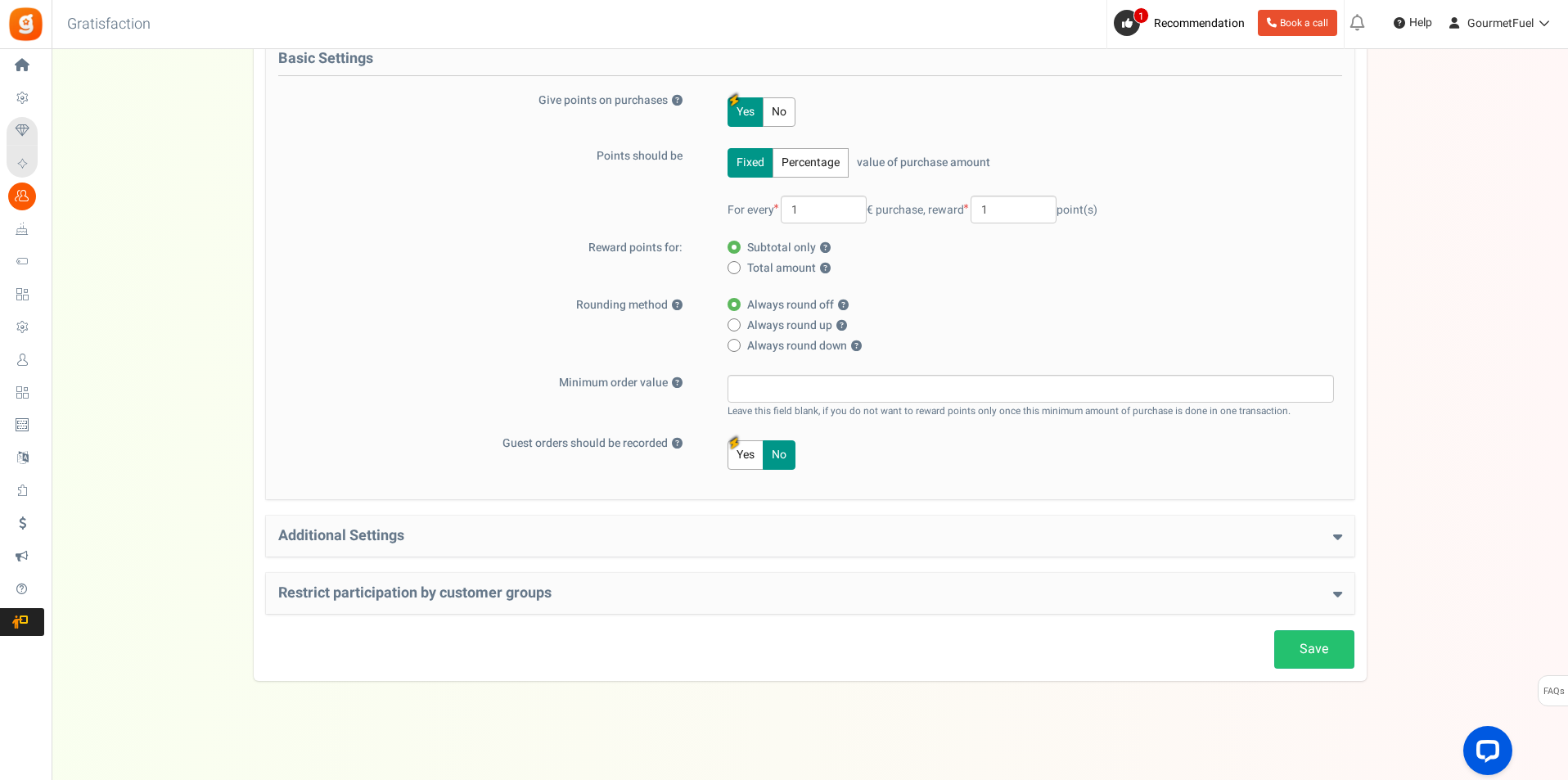
click at [384, 597] on h4 "Restrict participation by customer groups" at bounding box center [810, 593] width 1064 height 16
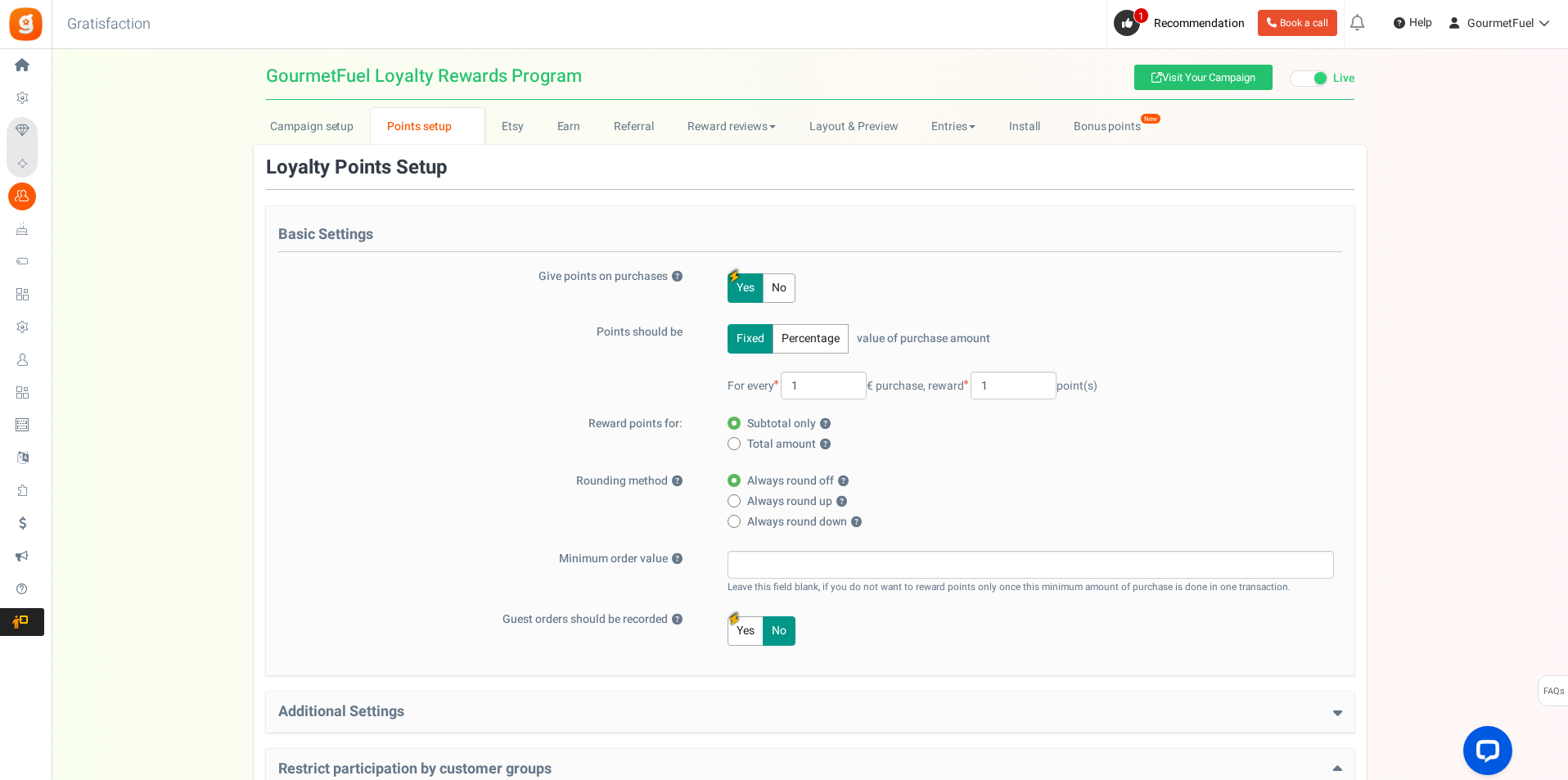
scroll to position [0, 0]
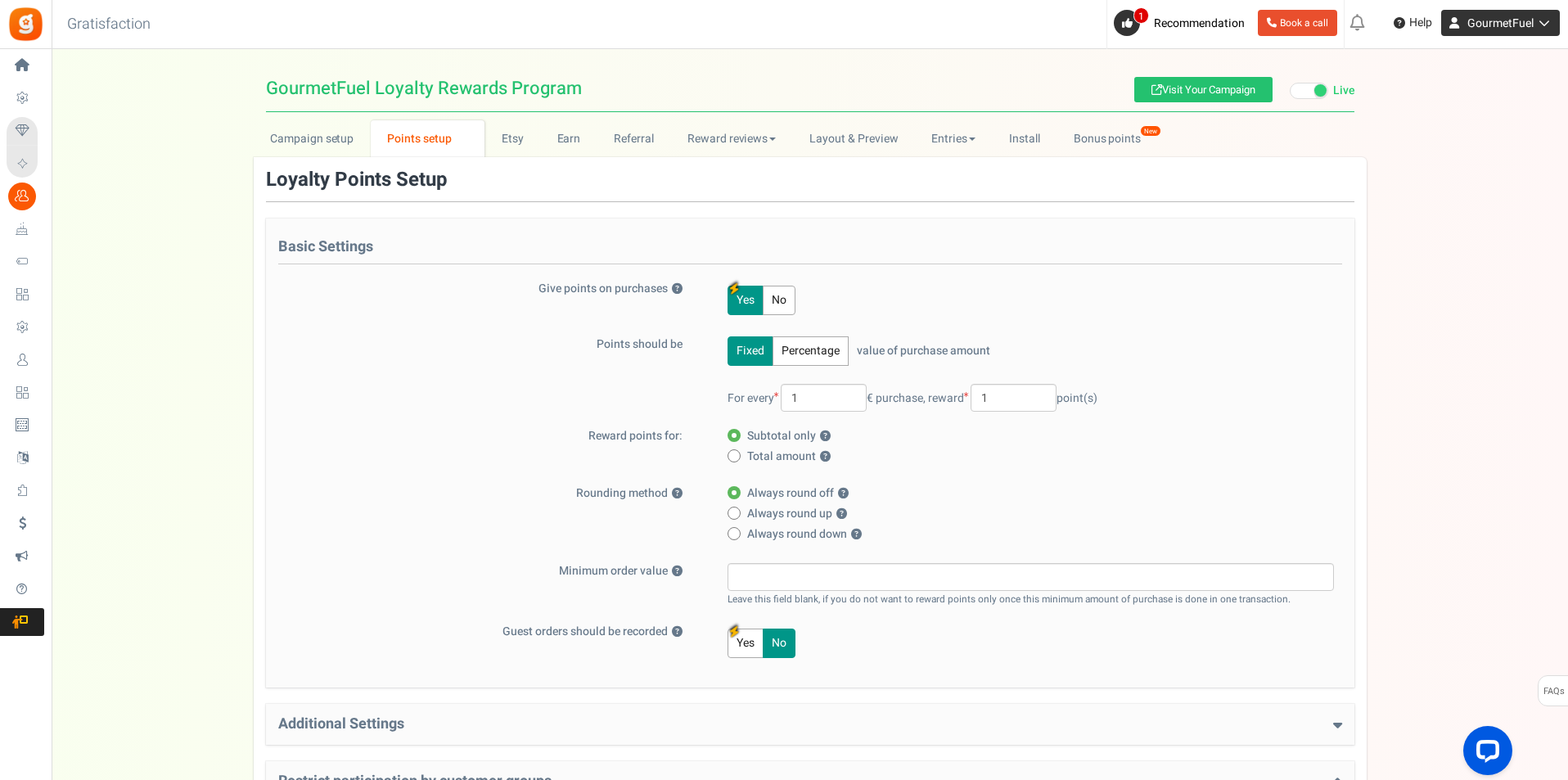
click at [1546, 21] on icon at bounding box center [1541, 22] width 16 height 11
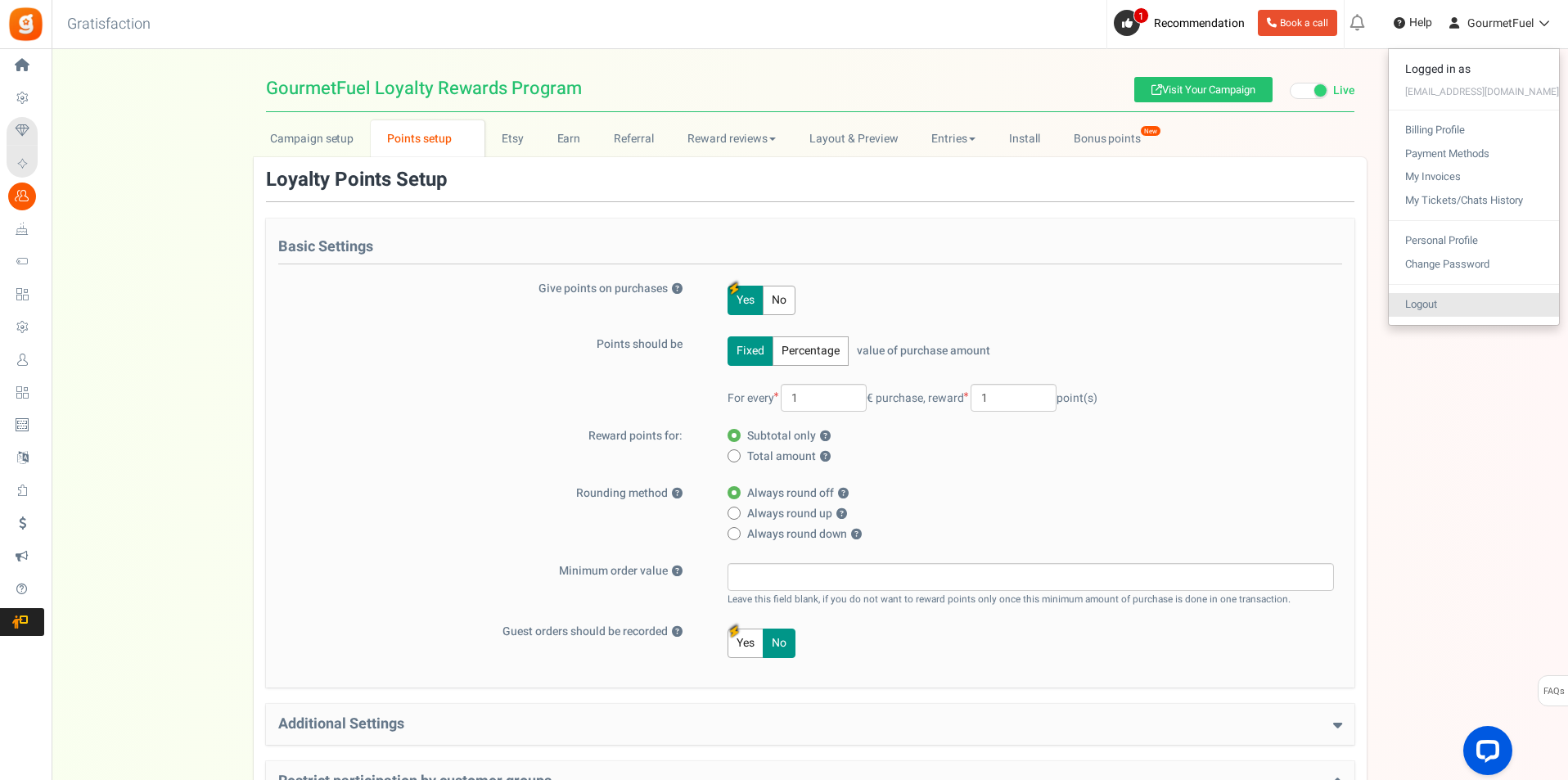
click at [1470, 309] on link "Logout" at bounding box center [1474, 305] width 170 height 24
